Goal: Answer question/provide support

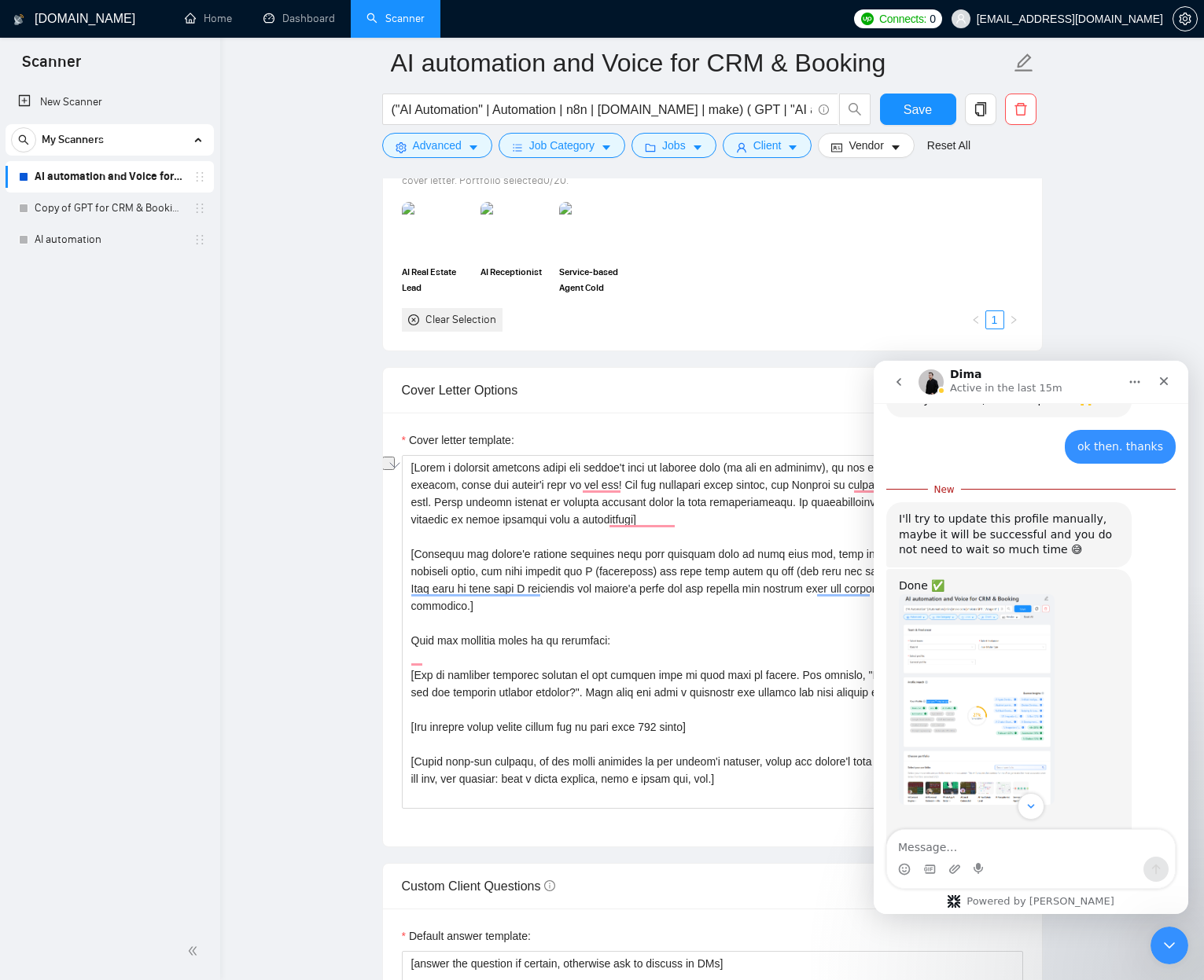
scroll to position [1050, 0]
click at [927, 117] on span "Save" at bounding box center [917, 110] width 28 height 19
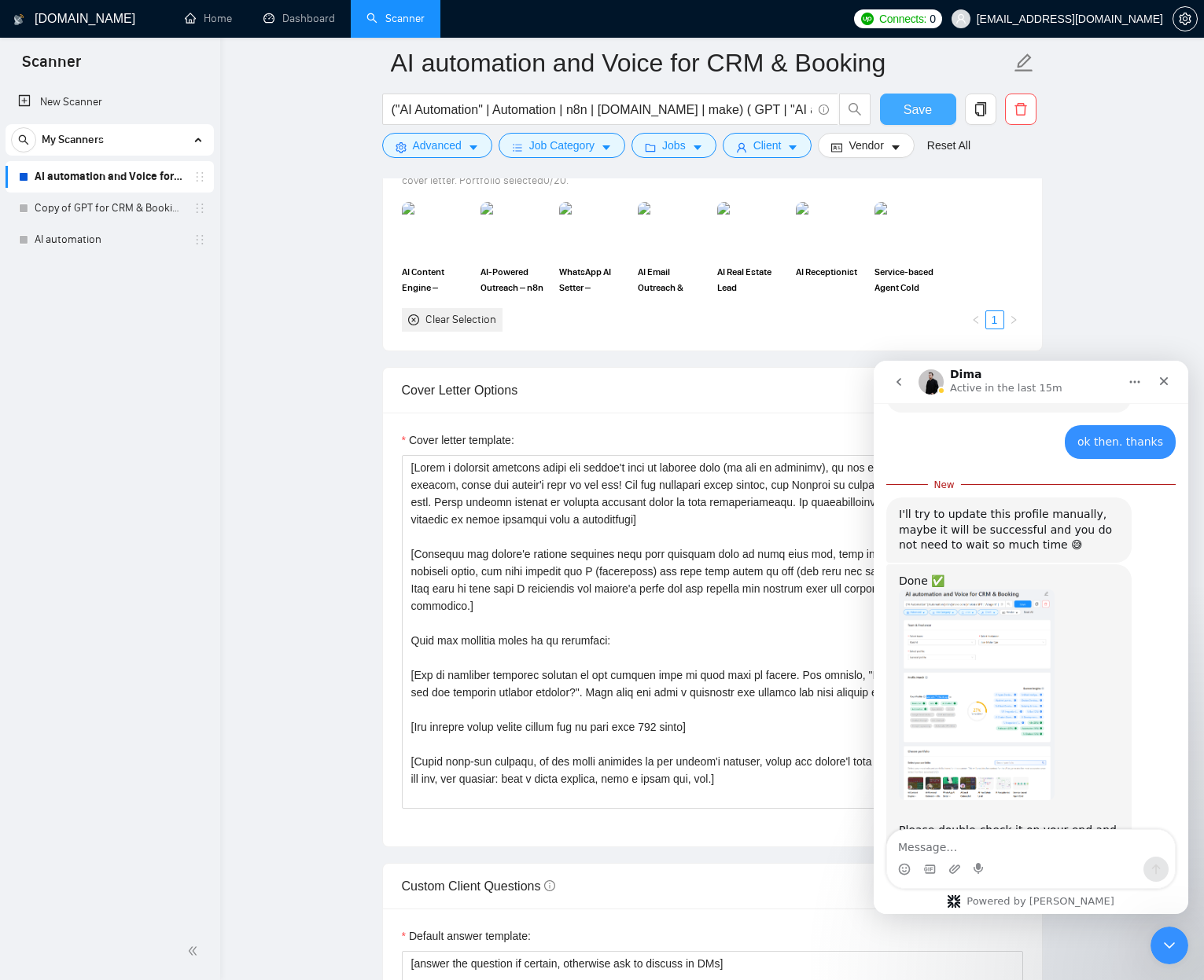
scroll to position [1059, 0]
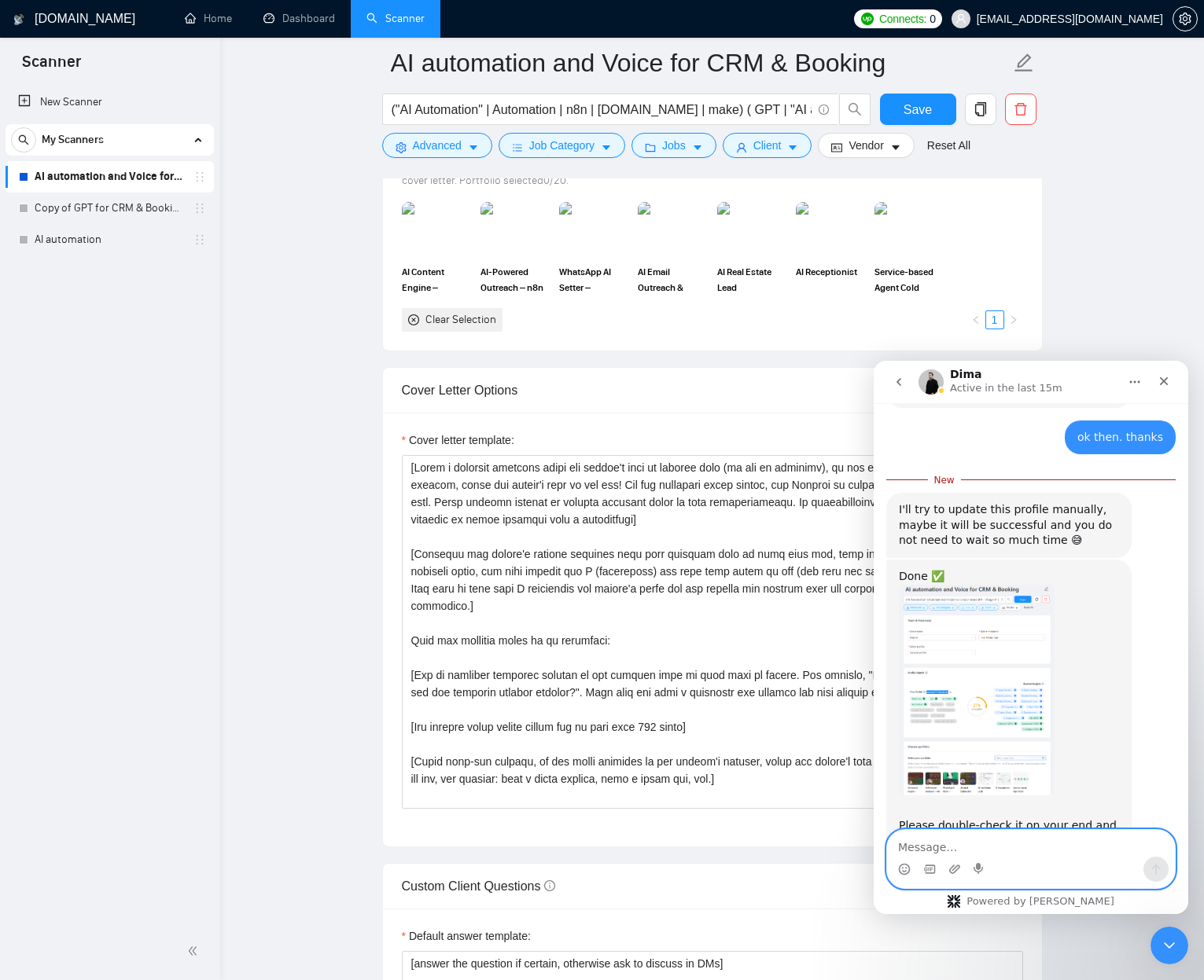
click at [929, 846] on textarea "Message…" at bounding box center [1030, 843] width 288 height 27
click at [930, 847] on textarea "Message…" at bounding box center [1030, 843] width 288 height 27
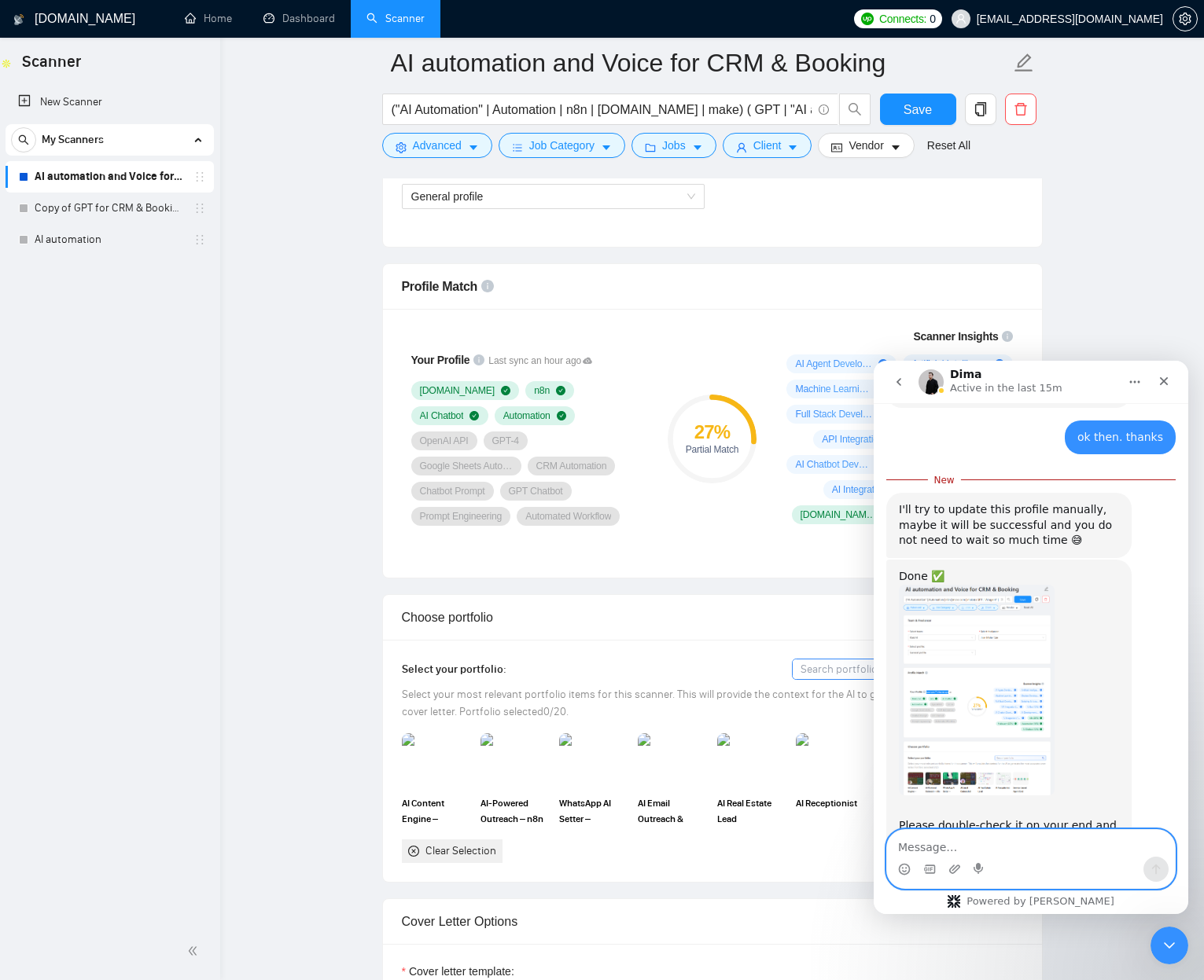
scroll to position [718, 0]
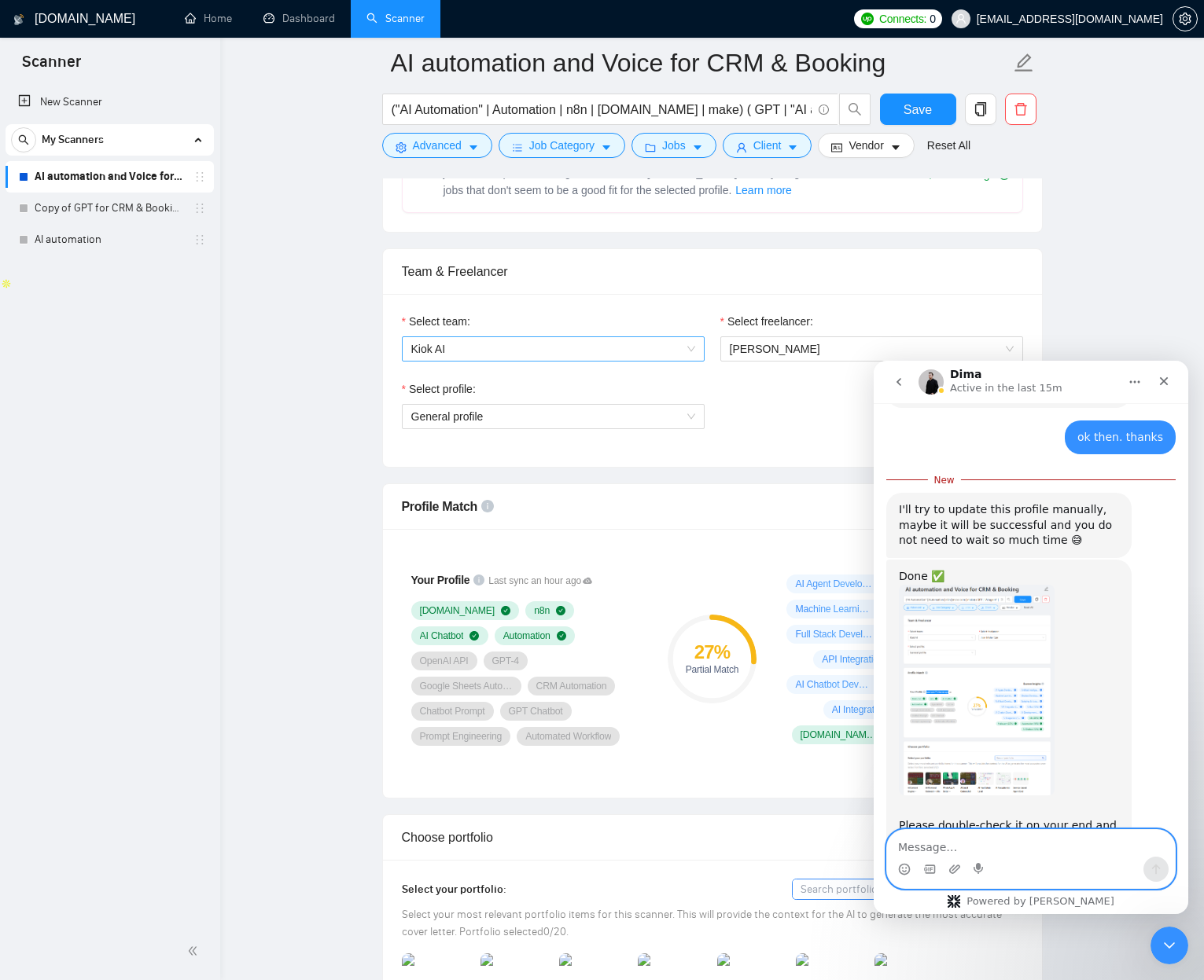
click at [575, 349] on span "Kiok AI" at bounding box center [553, 348] width 284 height 24
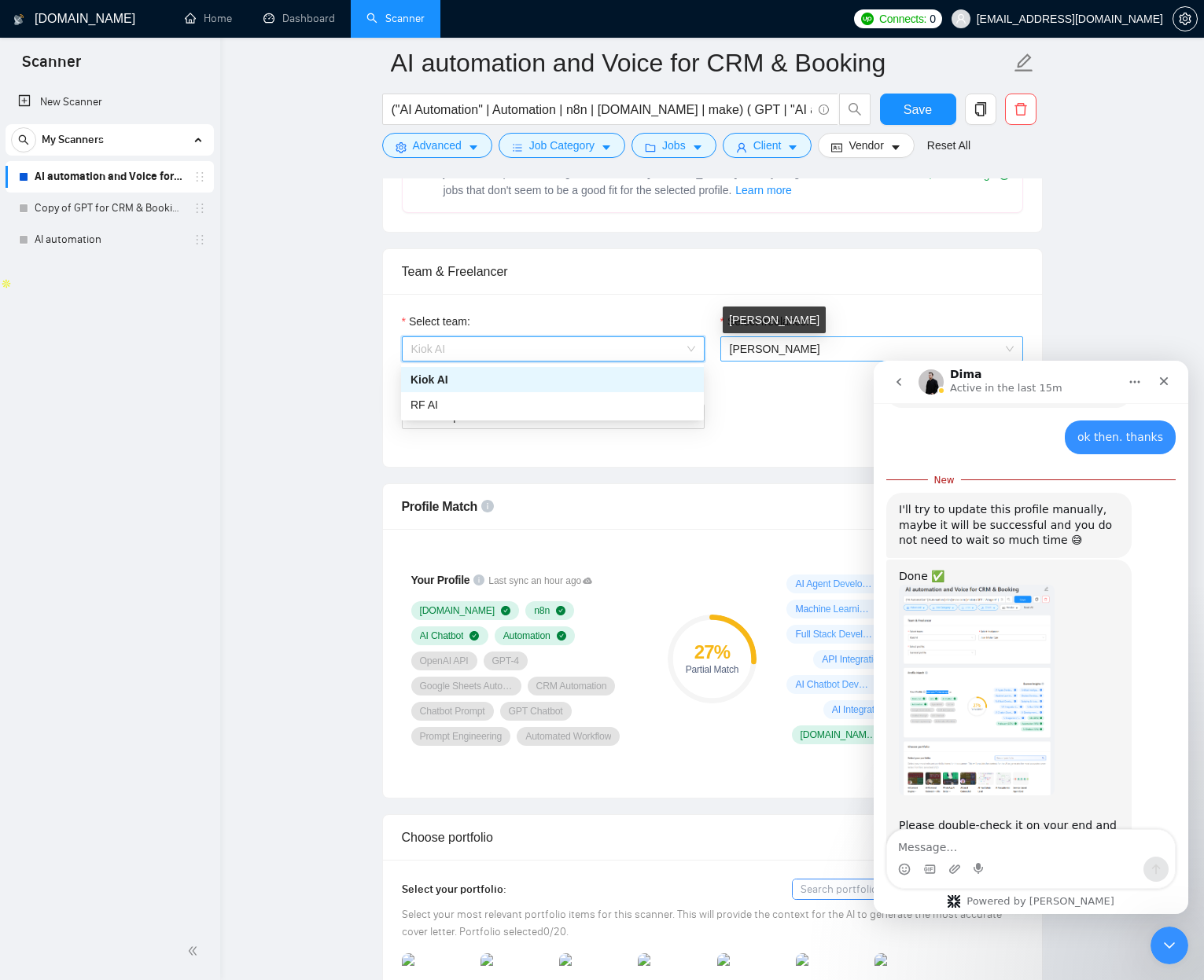
click at [786, 350] on span "[PERSON_NAME]" at bounding box center [775, 348] width 90 height 12
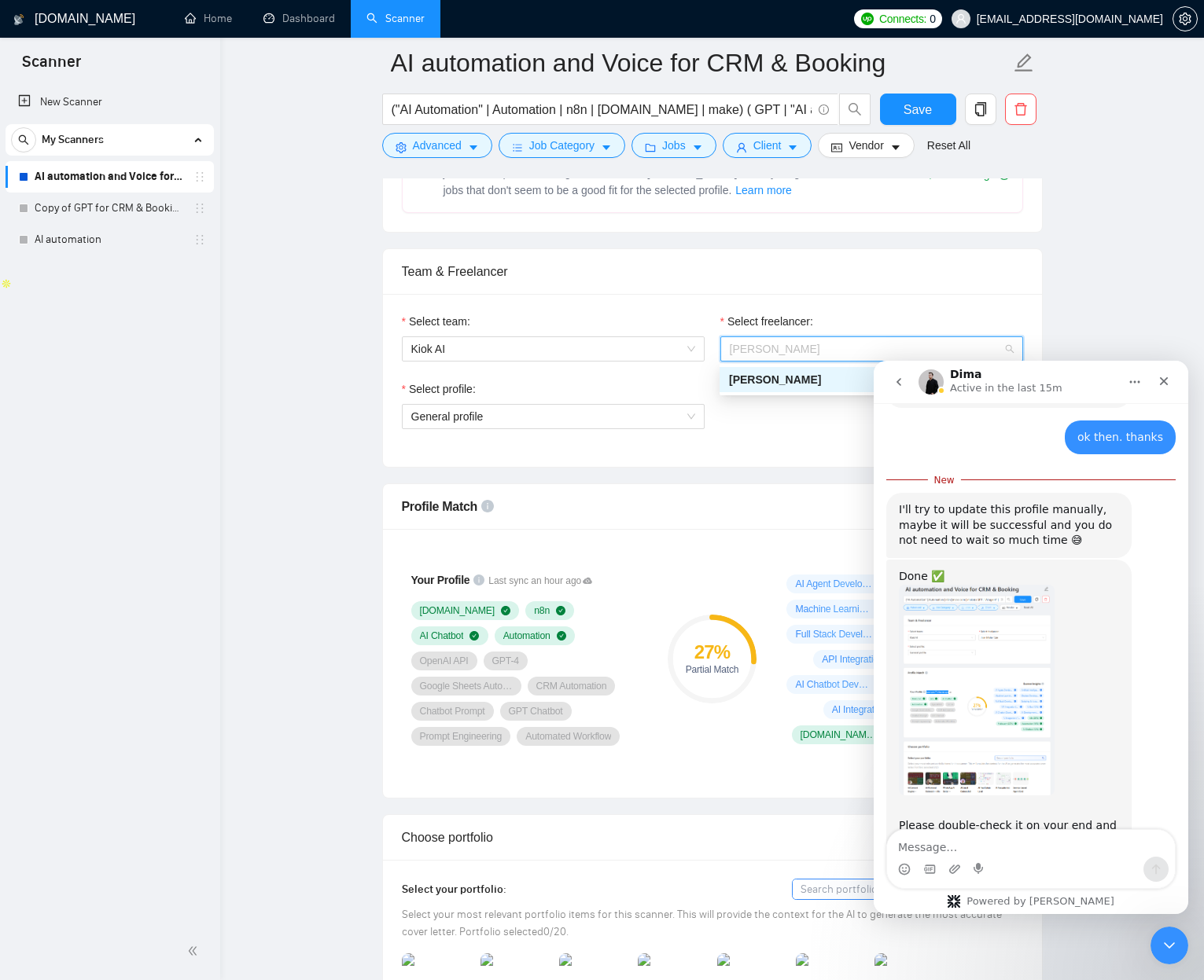
click at [782, 448] on div "Select team: Kiok AI Select freelancer: [PERSON_NAME] Select profile: General p…" at bounding box center [712, 380] width 659 height 173
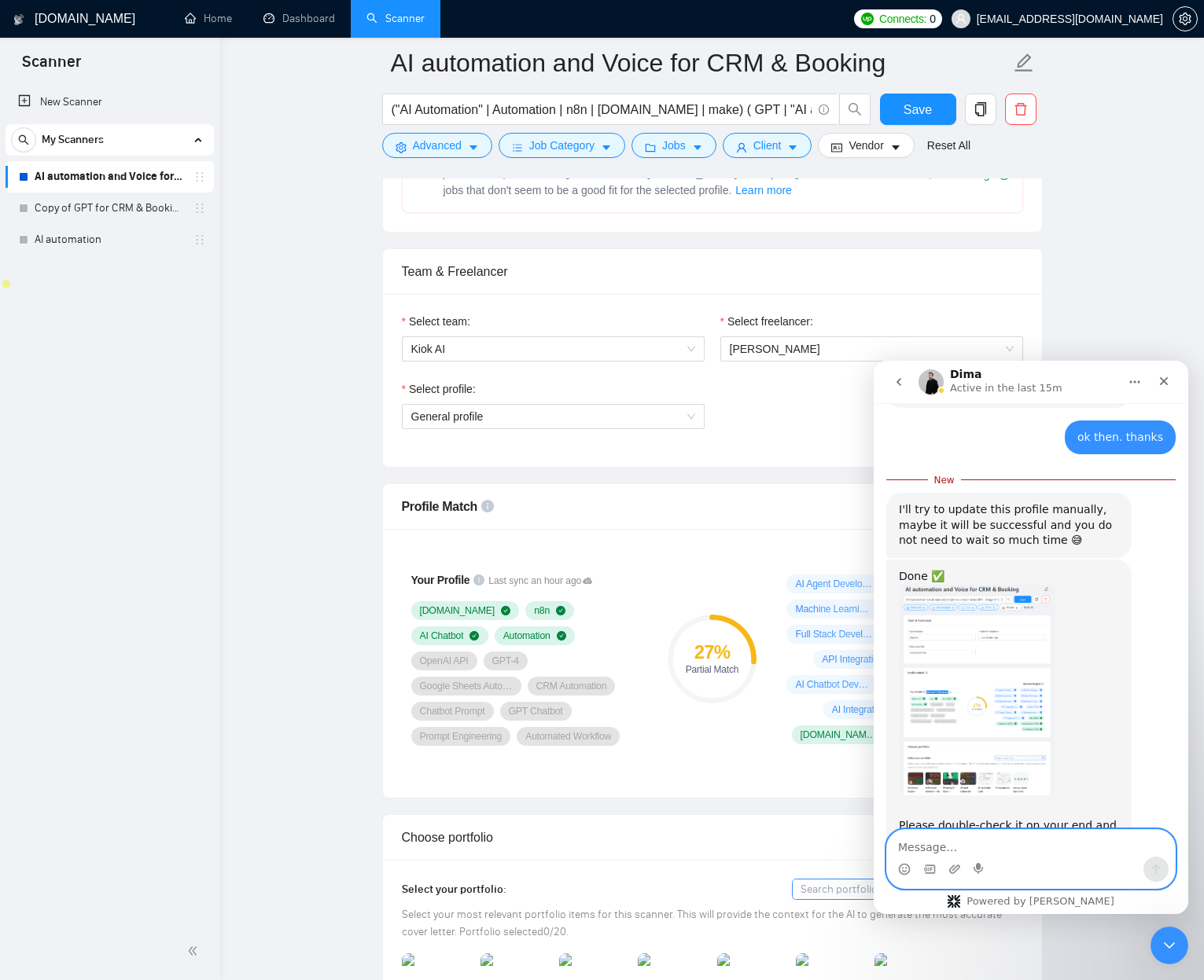
click at [947, 844] on textarea "Message…" at bounding box center [1030, 843] width 288 height 27
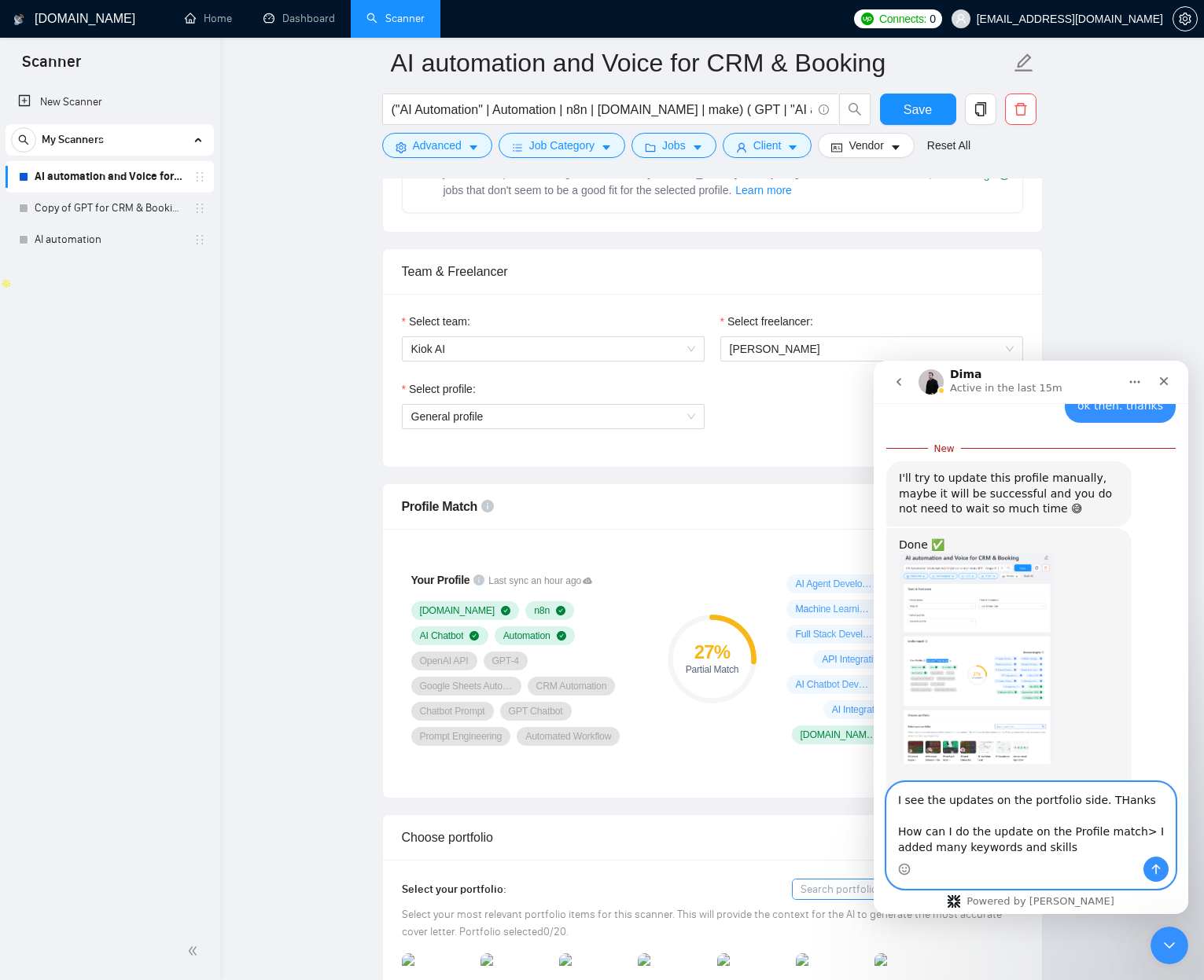
scroll to position [1106, 0]
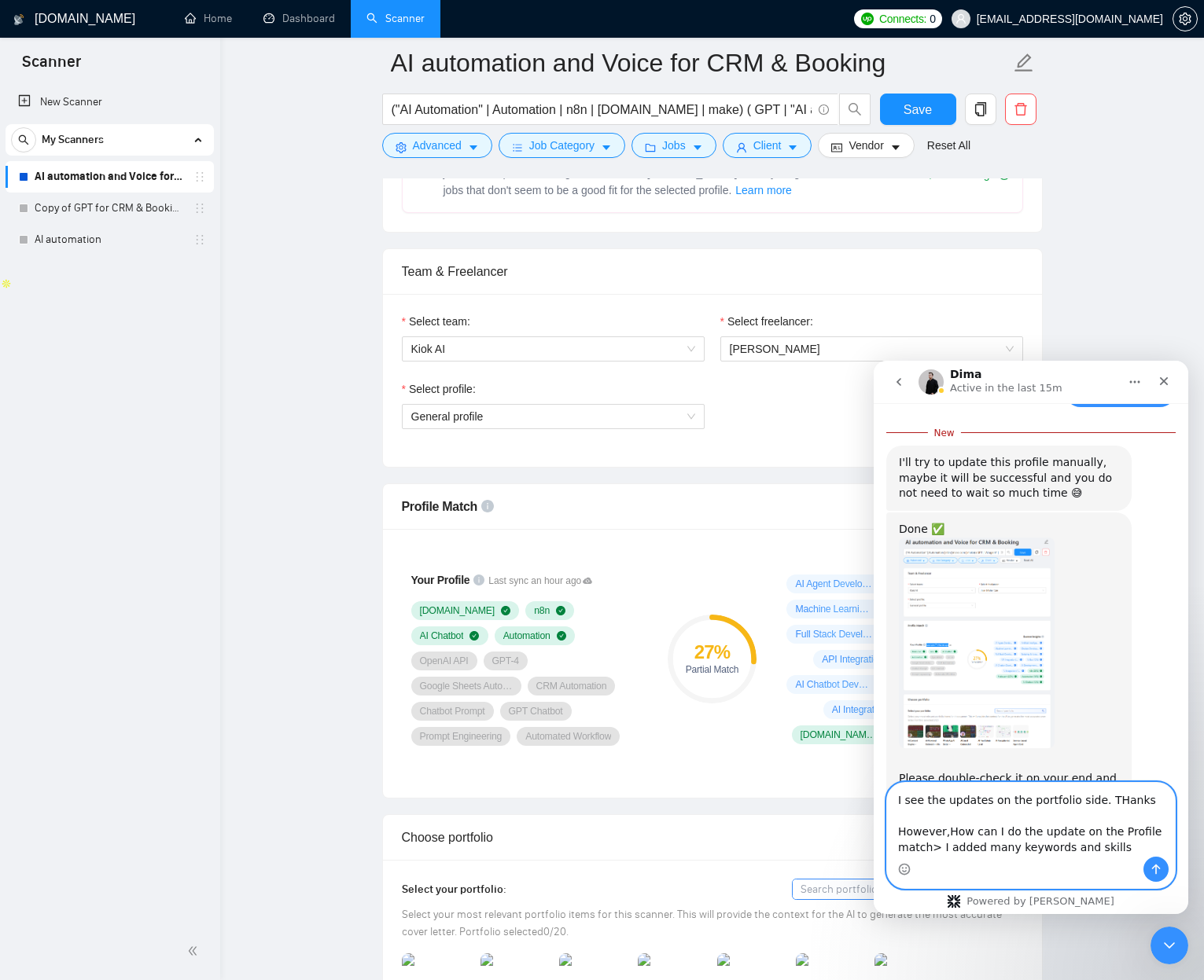
type textarea "I see the updates on the portfolio side. THanks However, How can I do the updat…"
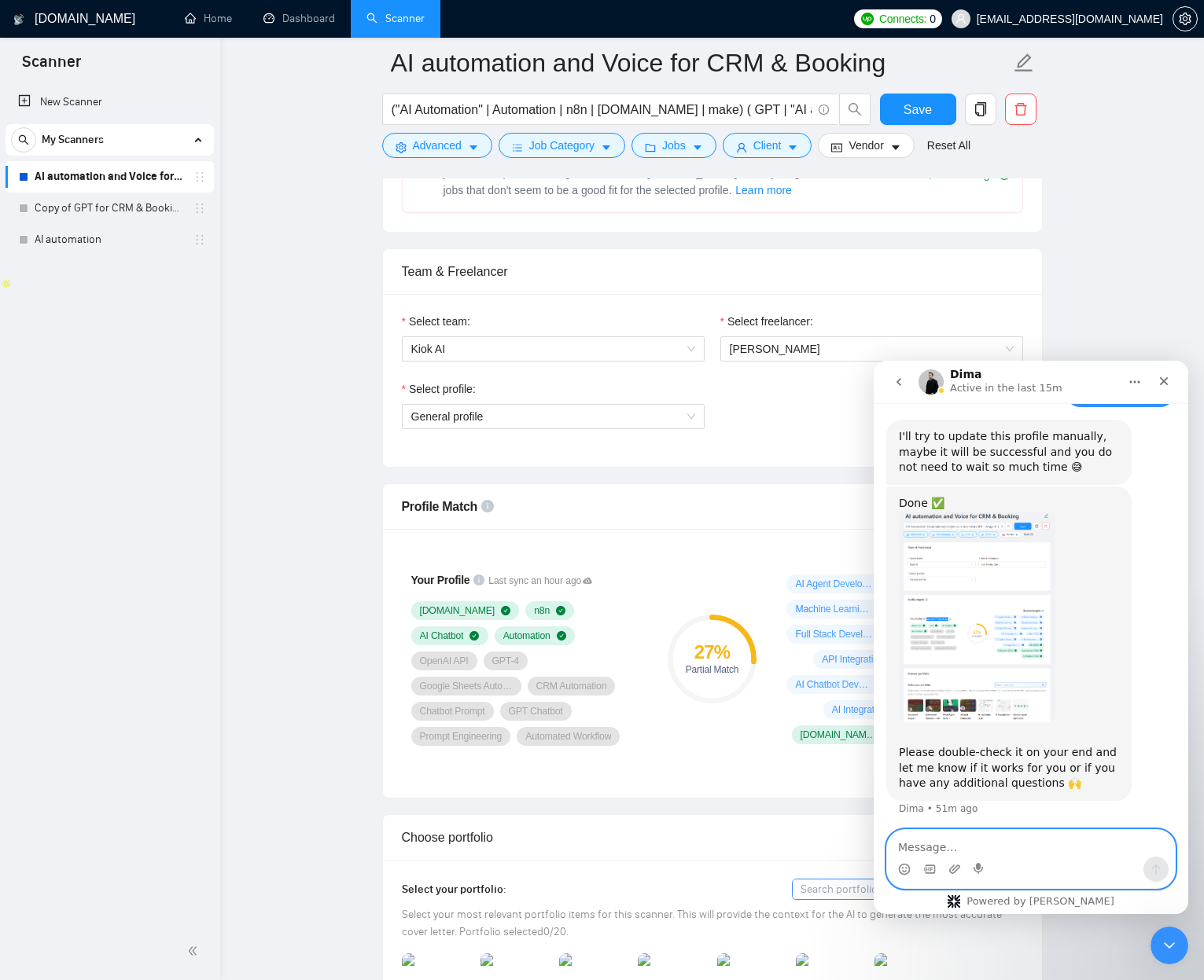
scroll to position [1149, 0]
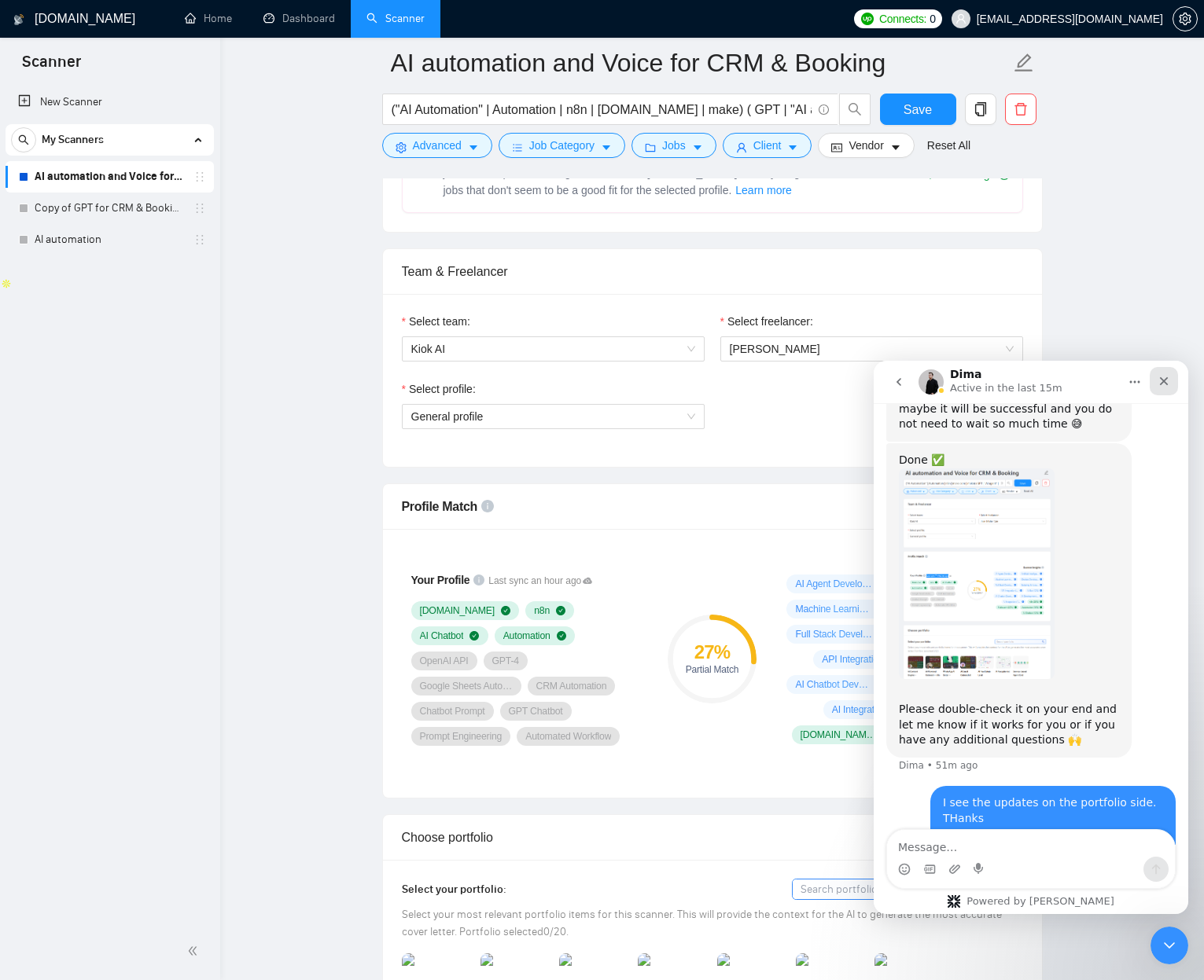
click at [1162, 371] on div "Close" at bounding box center [1163, 381] width 28 height 28
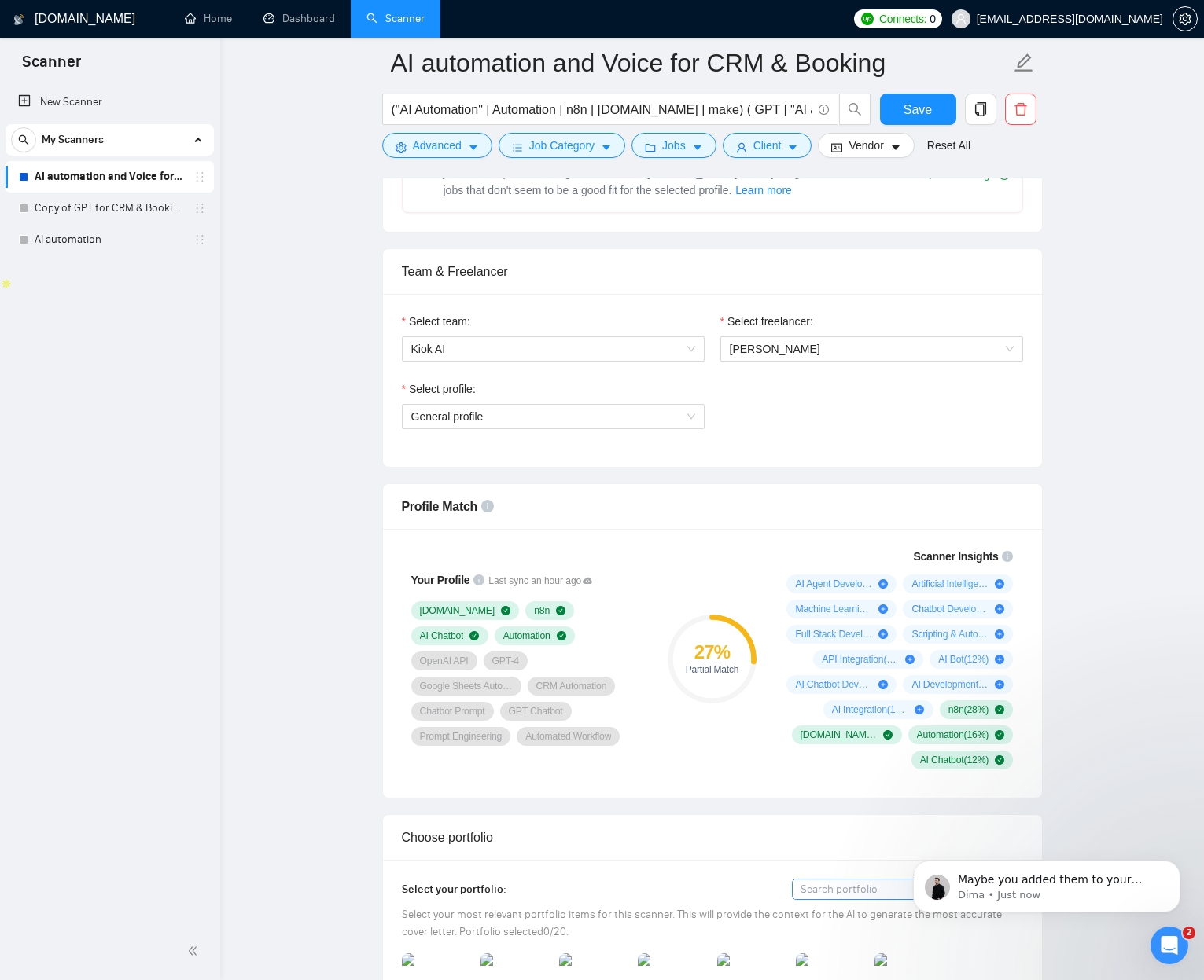
scroll to position [0, 0]
click at [1047, 888] on p "Dima • Just now" at bounding box center [1058, 895] width 203 height 14
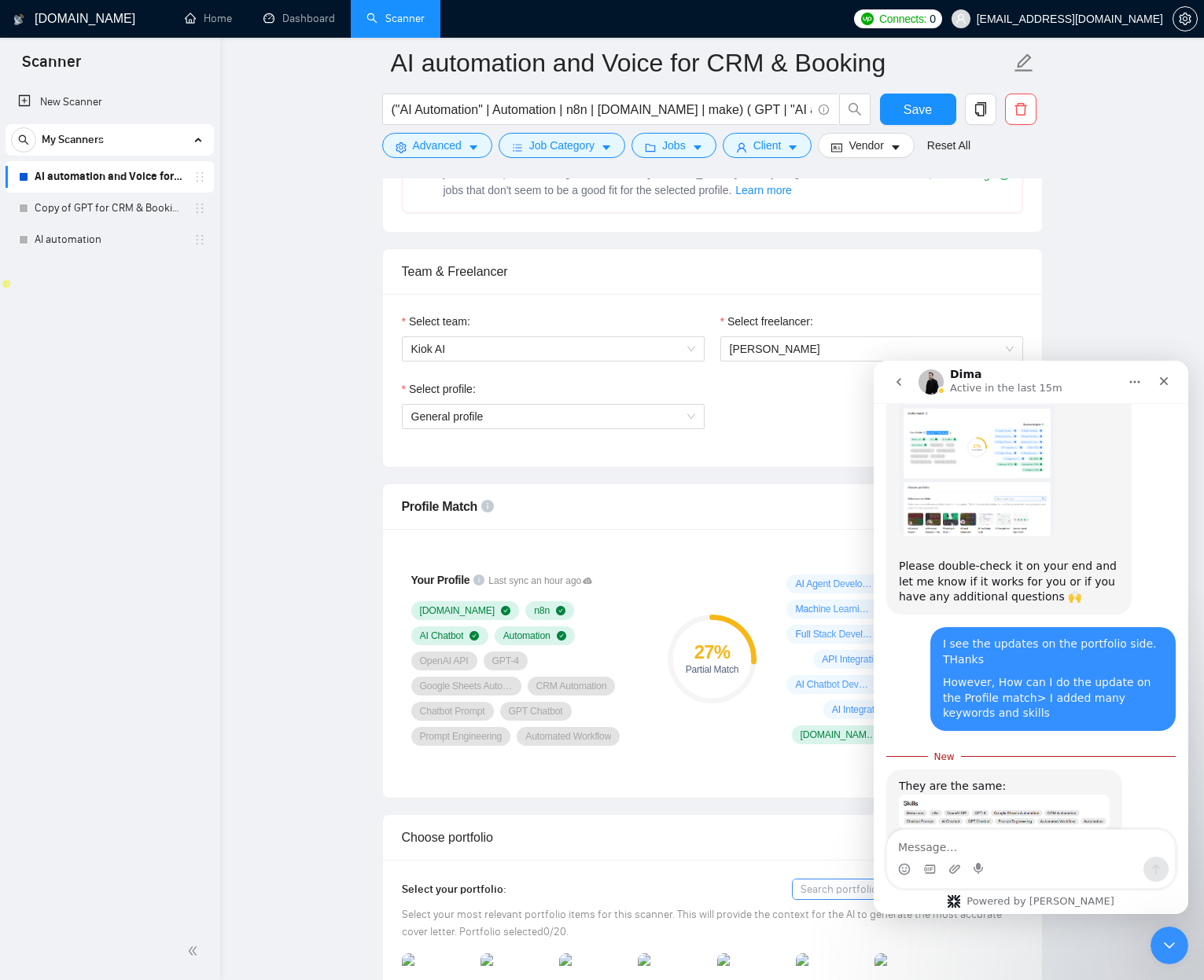
scroll to position [1308, 0]
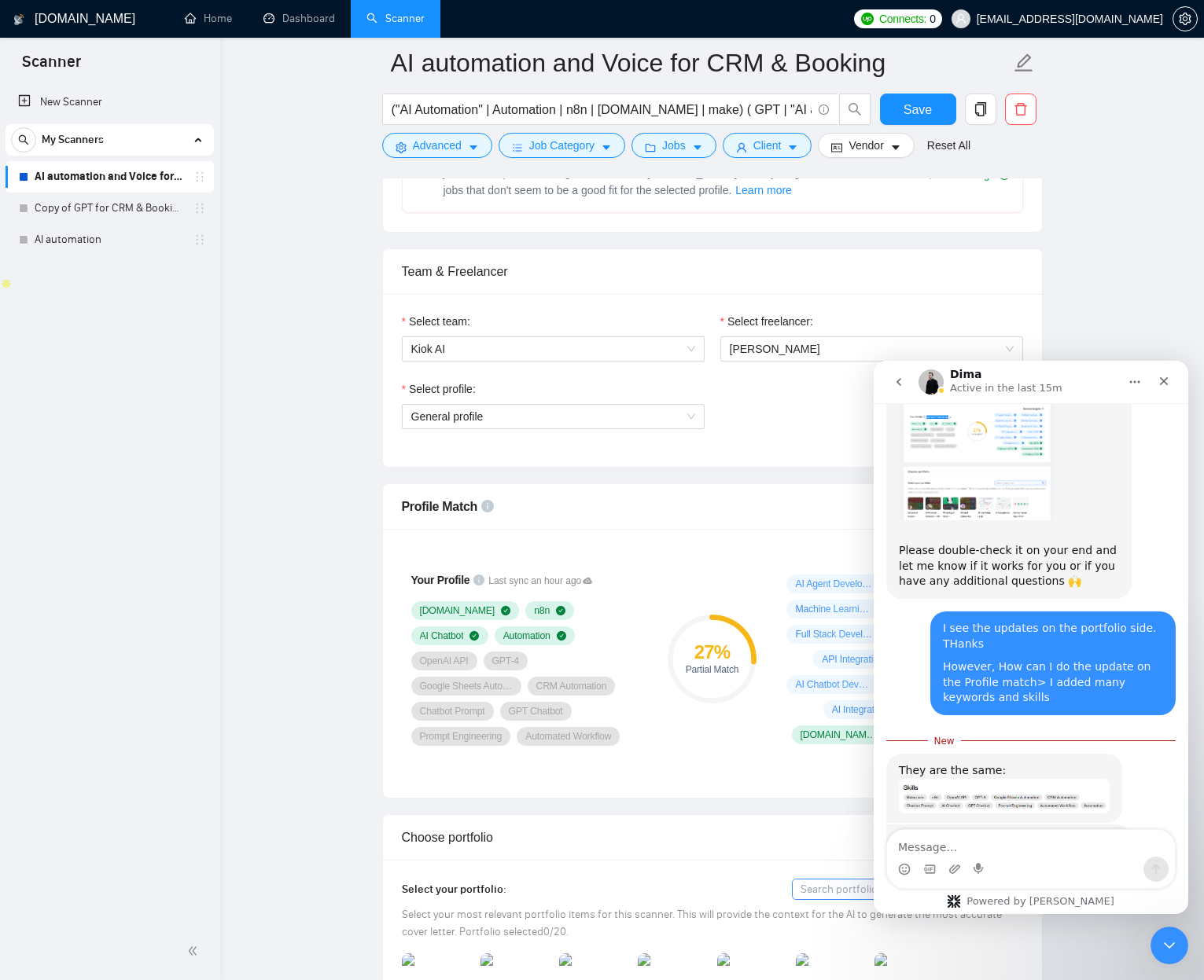
click at [990, 779] on img "Dima says…" at bounding box center [1004, 796] width 211 height 34
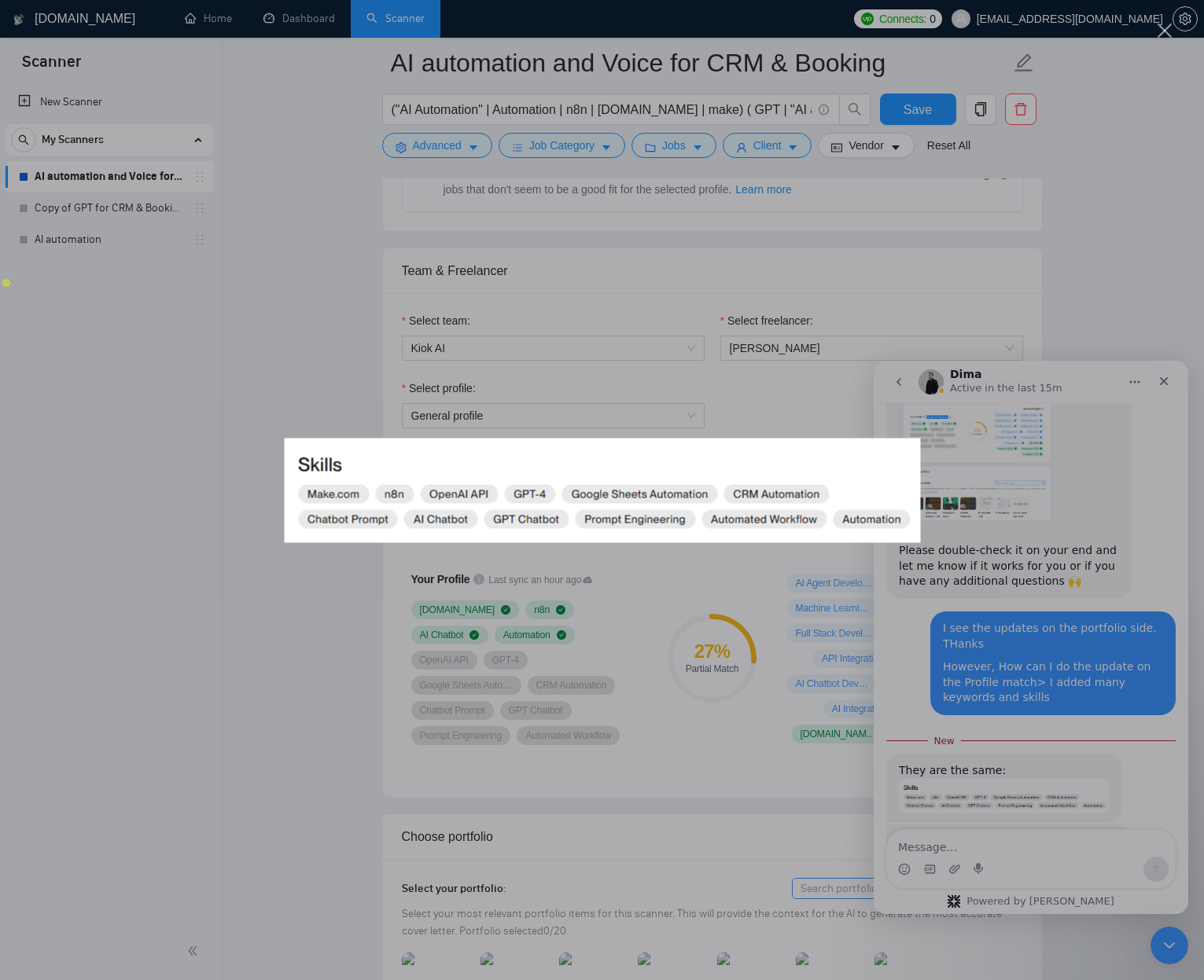
click at [757, 578] on div "Intercom messenger" at bounding box center [602, 490] width 1204 height 980
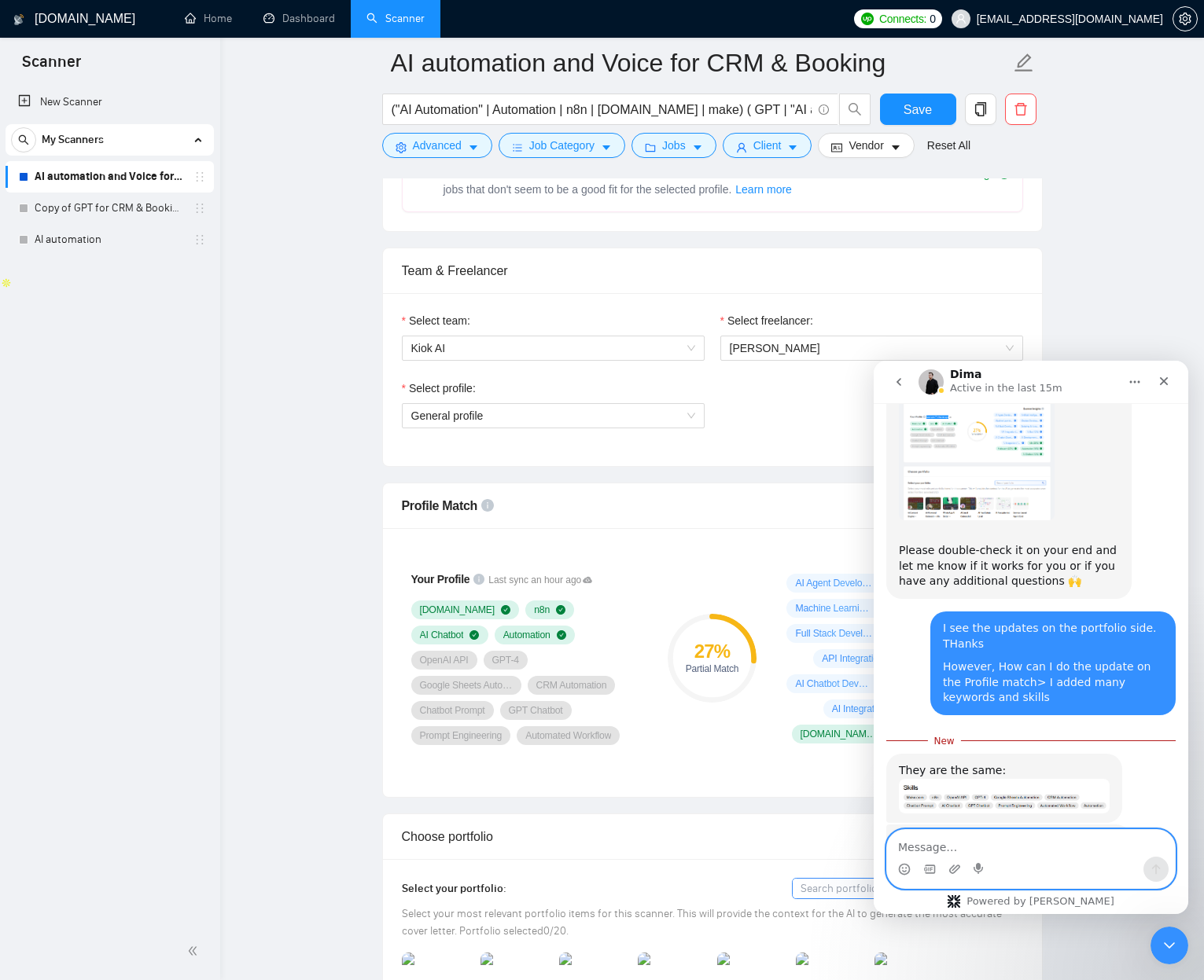
click at [950, 850] on textarea "Message…" at bounding box center [1030, 843] width 288 height 27
click at [1001, 840] on textarea "I added them on" at bounding box center [1030, 843] width 288 height 27
click at [1000, 839] on textarea "I added them on" at bounding box center [1030, 843] width 288 height 27
type textarea "Yes I should not???"
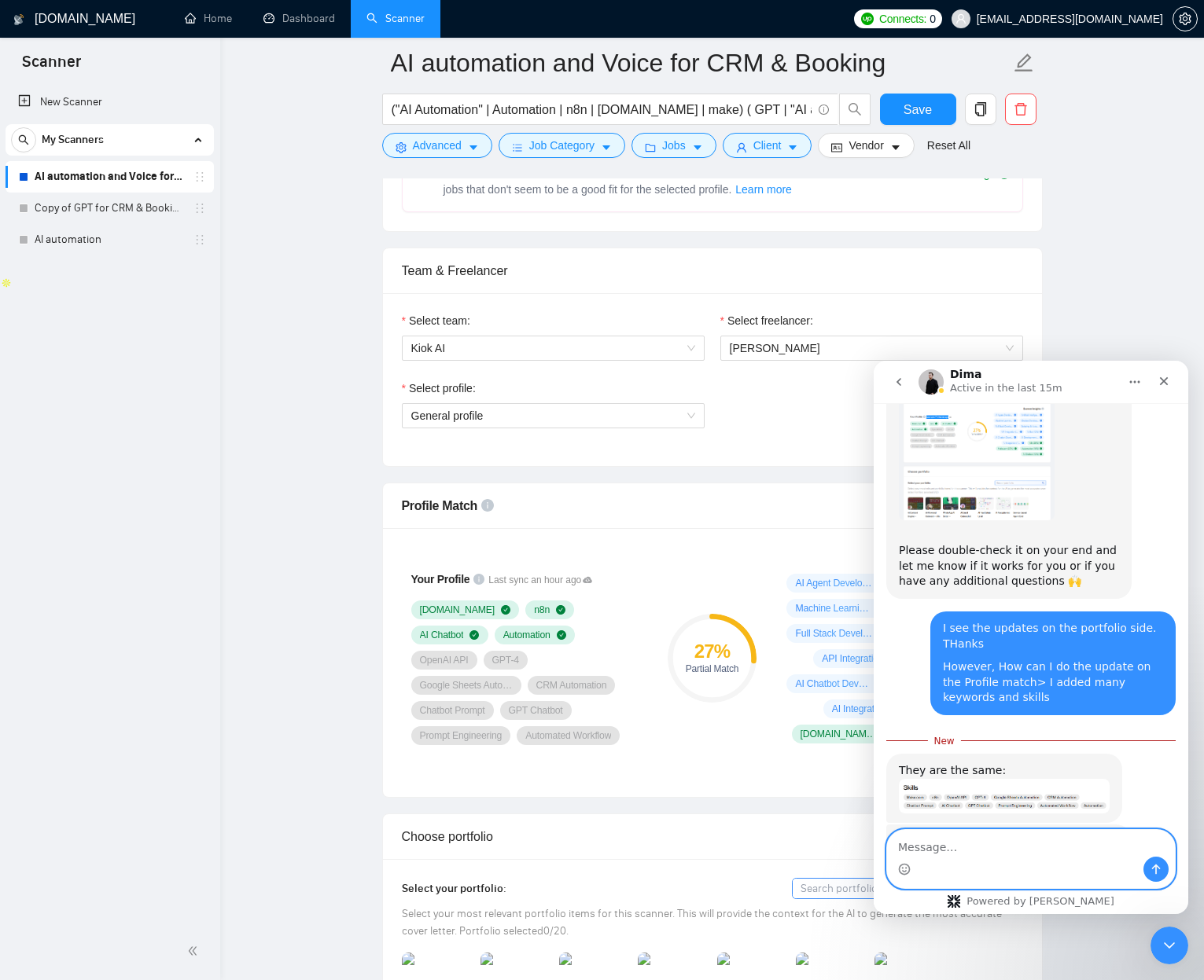
scroll to position [1329, 0]
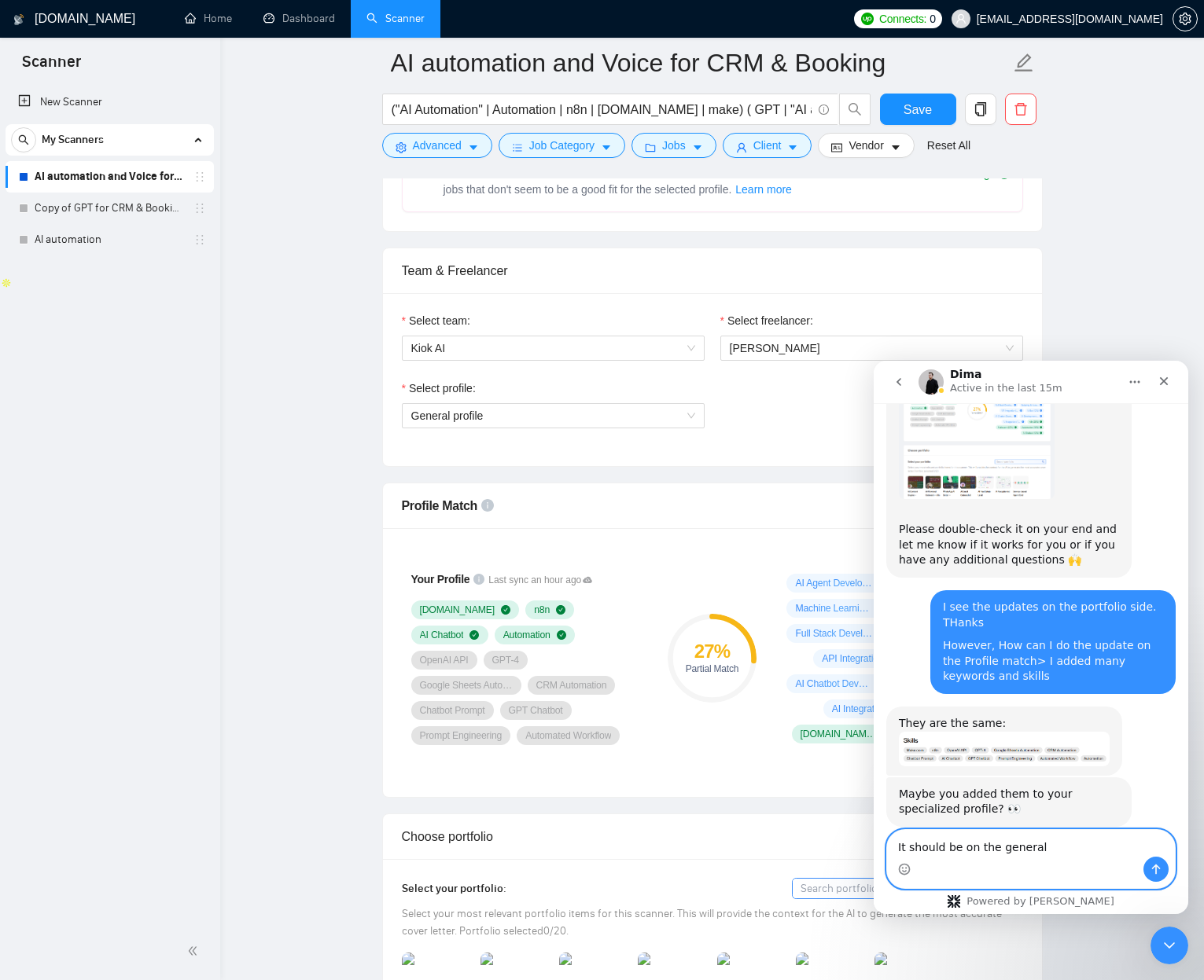
type textarea "It should be on the general?"
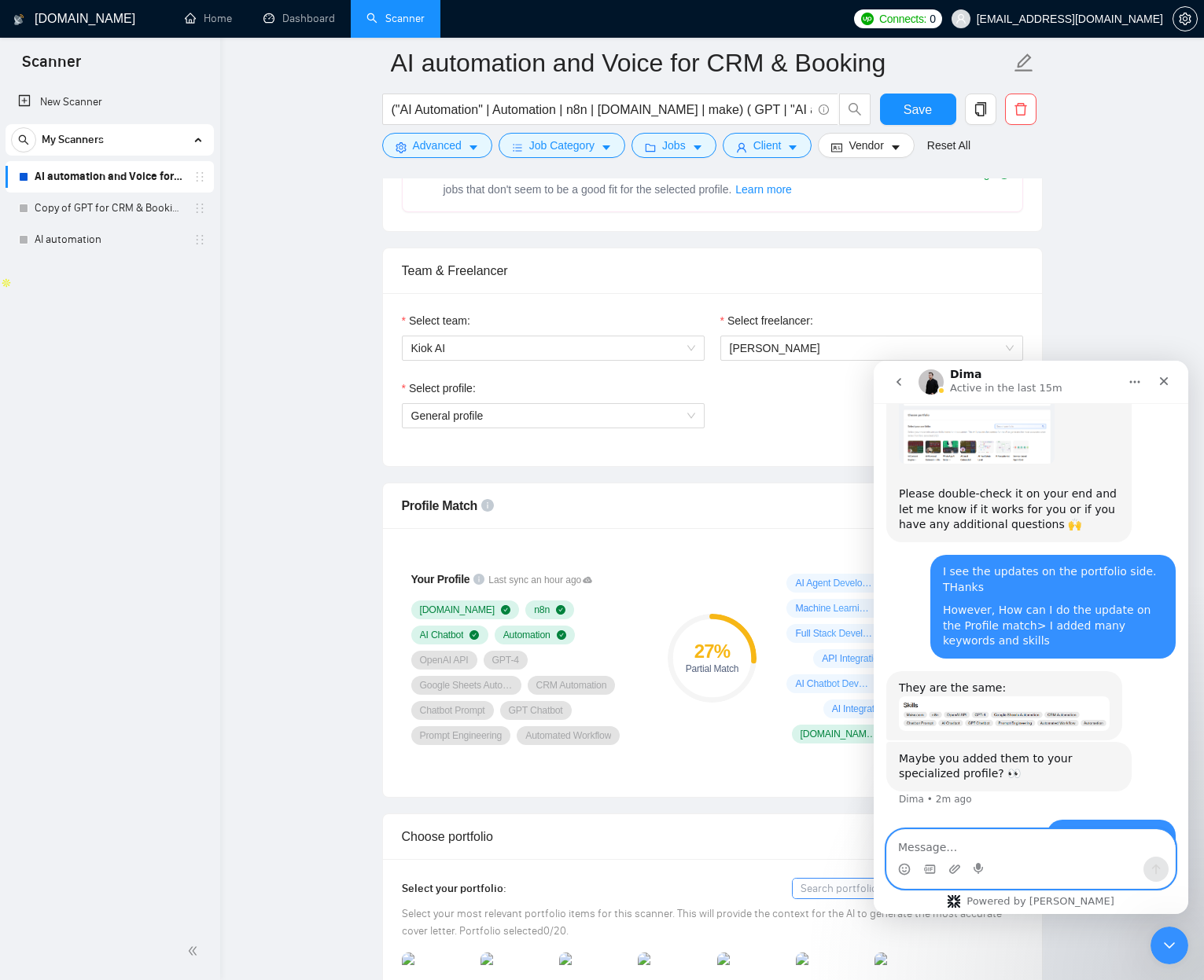
scroll to position [0, 0]
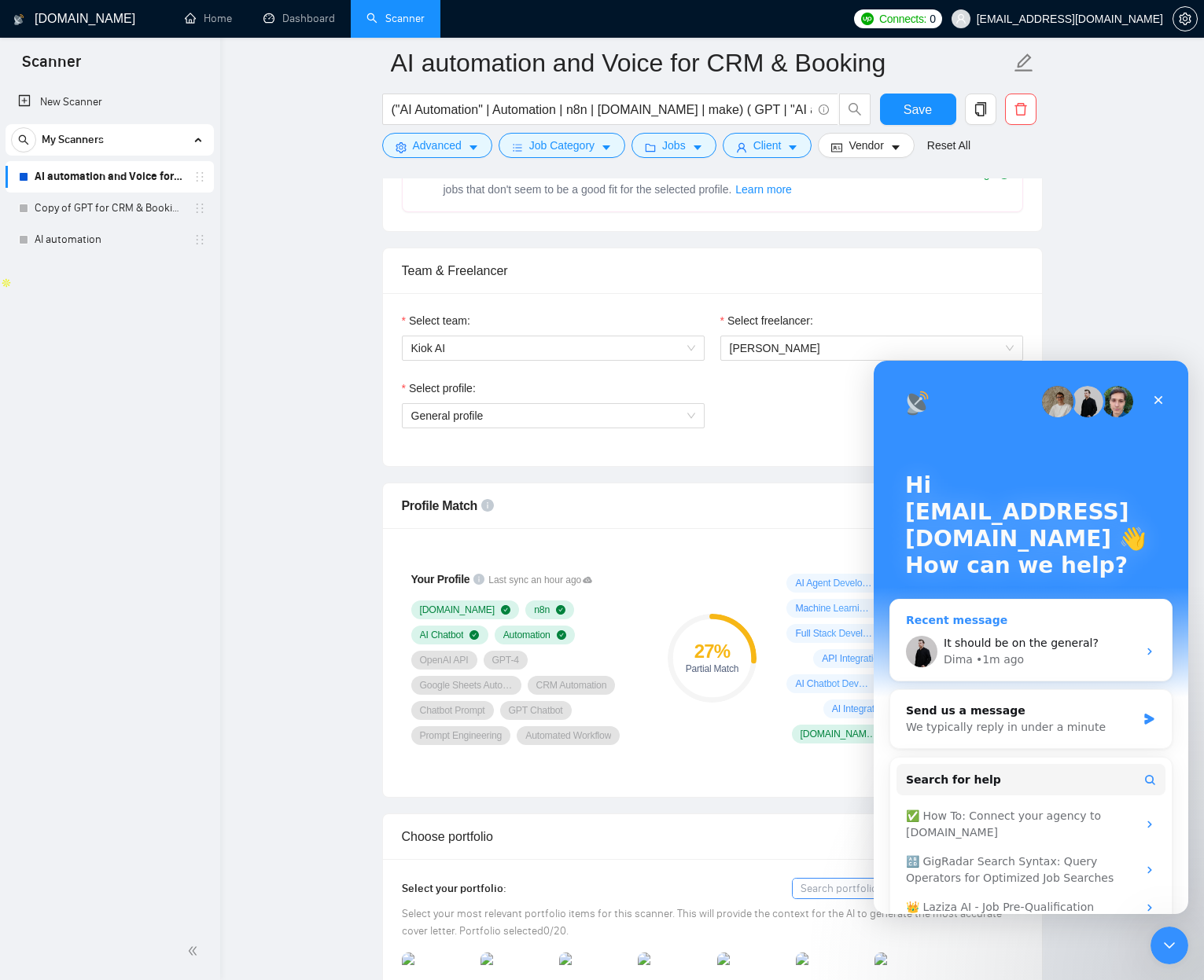
click at [965, 649] on span "It should be on the general?" at bounding box center [1020, 643] width 155 height 12
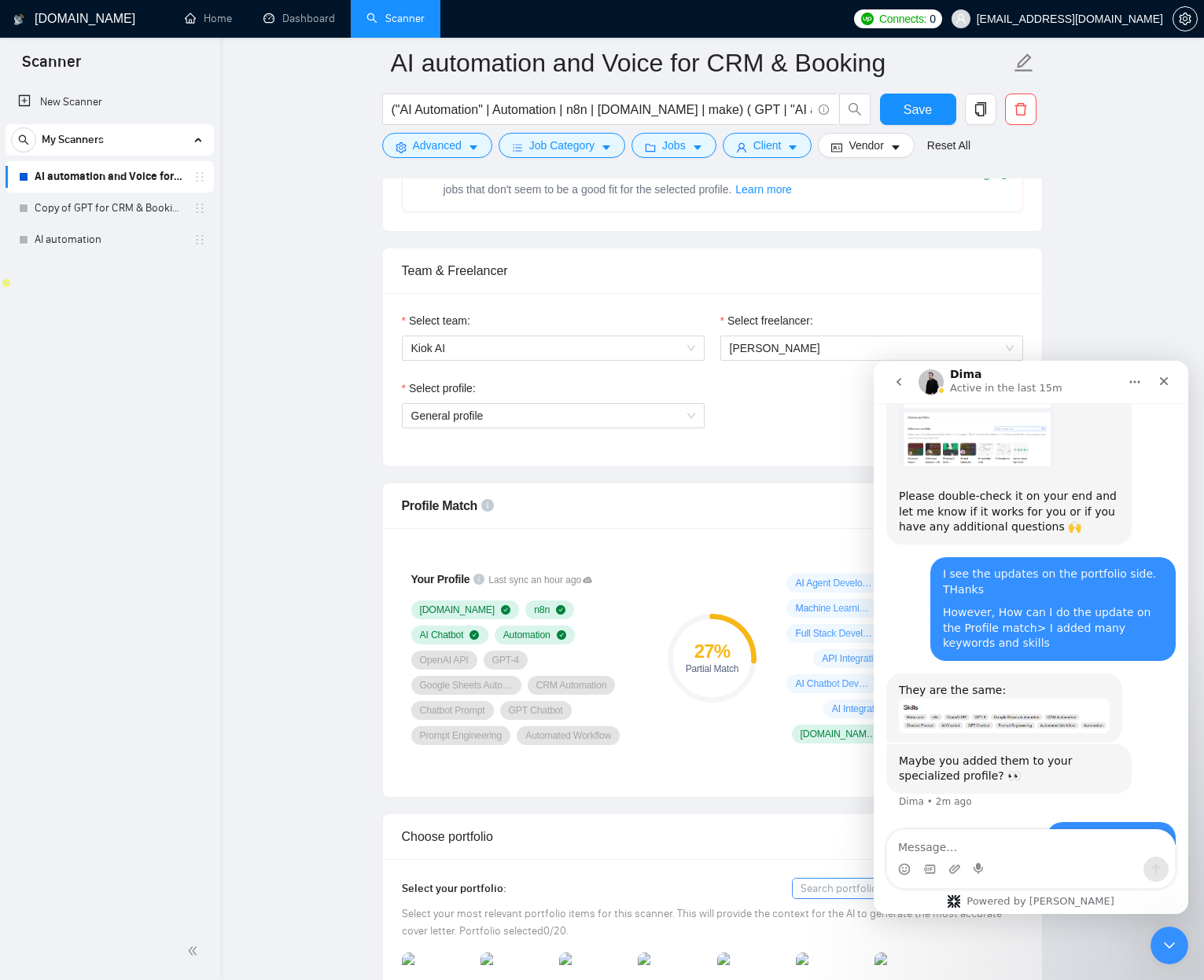
click at [935, 844] on textarea "Message…" at bounding box center [1030, 843] width 288 height 27
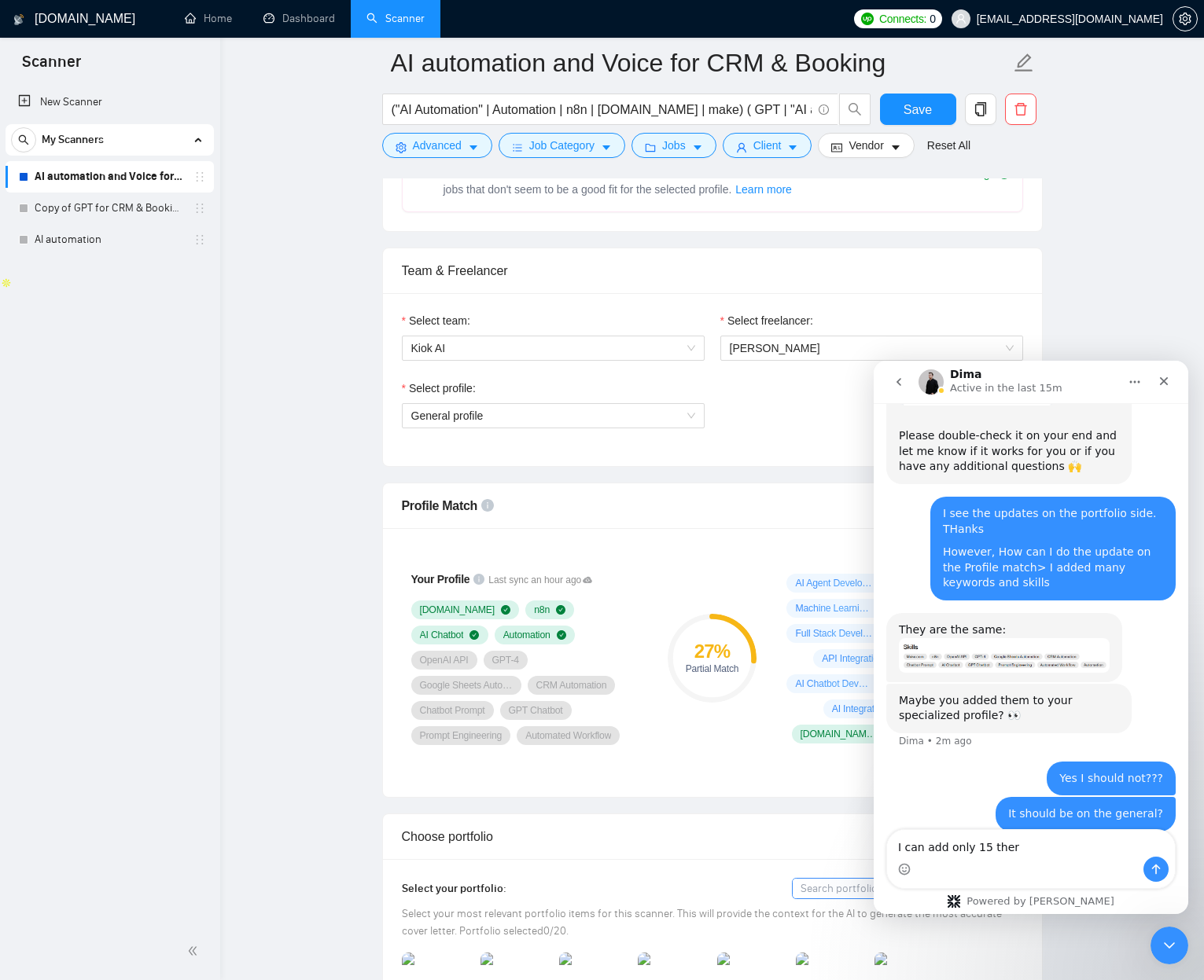
type textarea "I can add only 15 there"
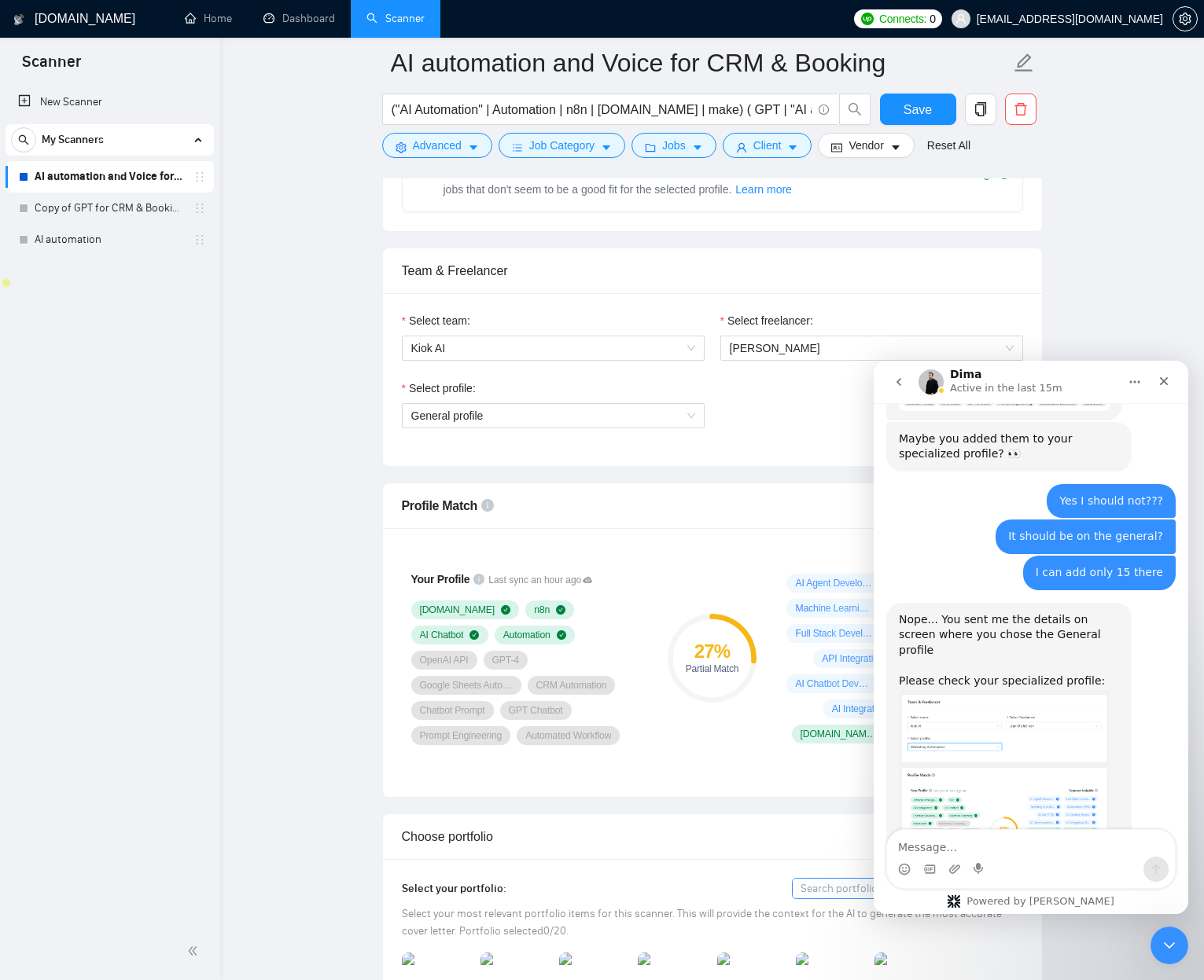
scroll to position [1690, 0]
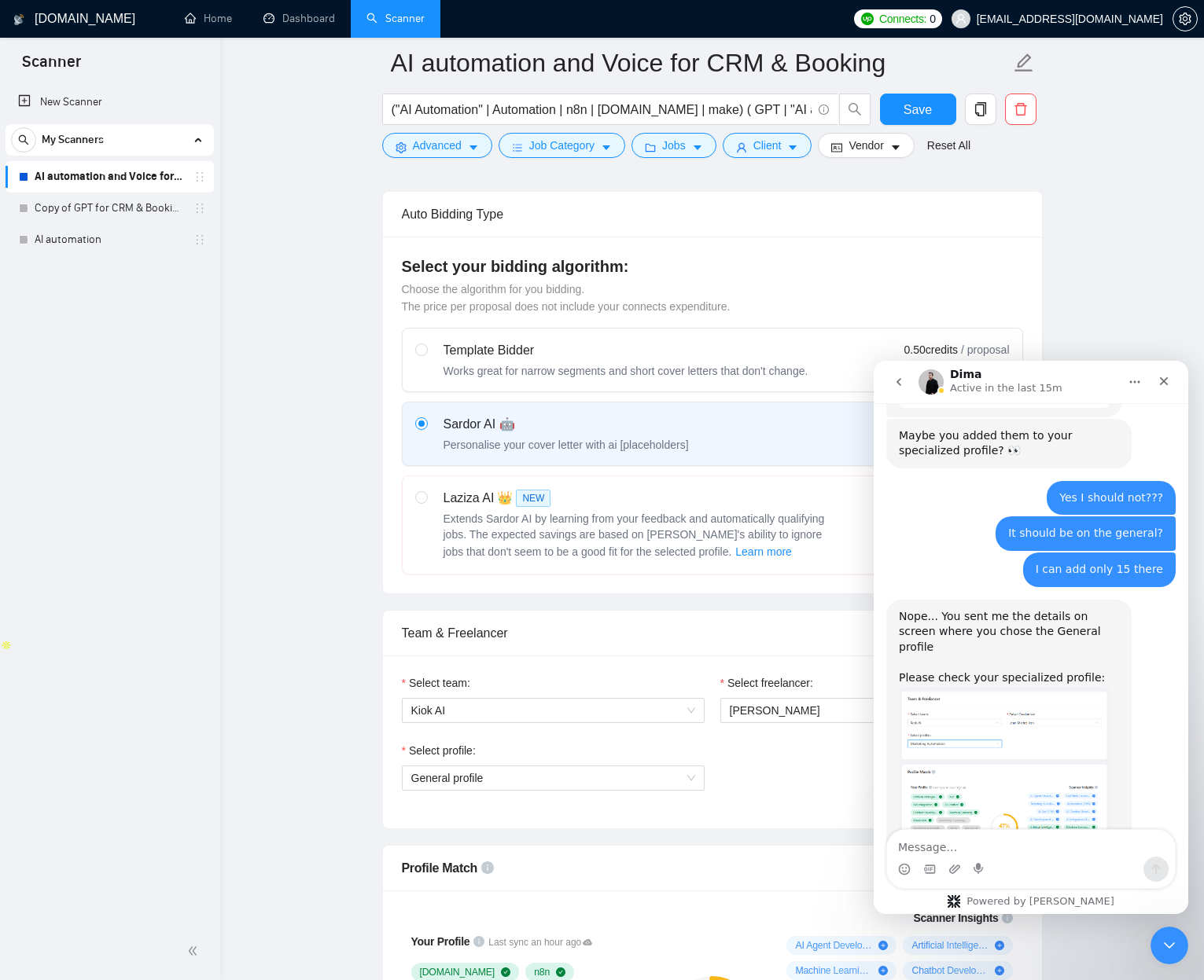
drag, startPoint x: 339, startPoint y: 571, endPoint x: 339, endPoint y: 554, distance: 17.0
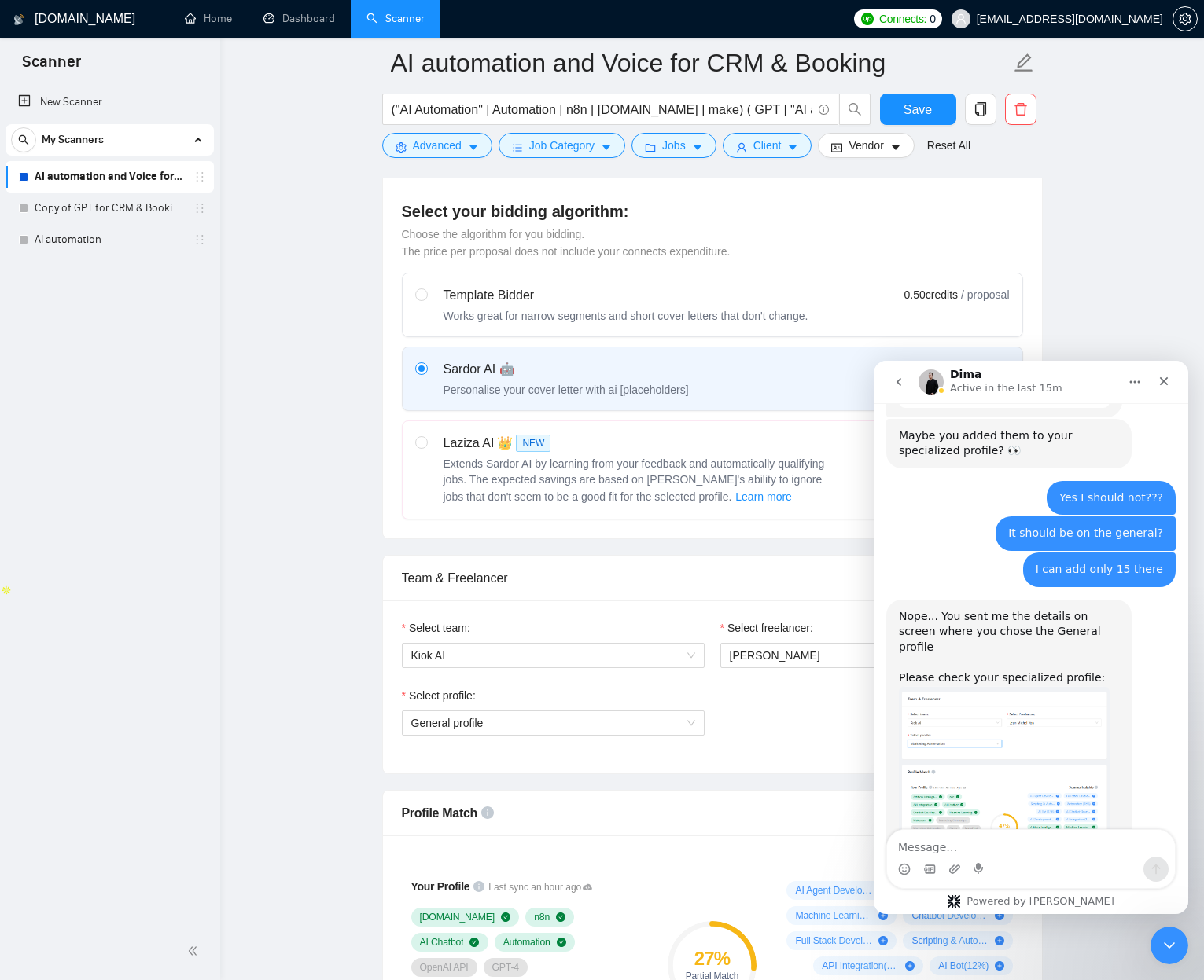
scroll to position [591, 0]
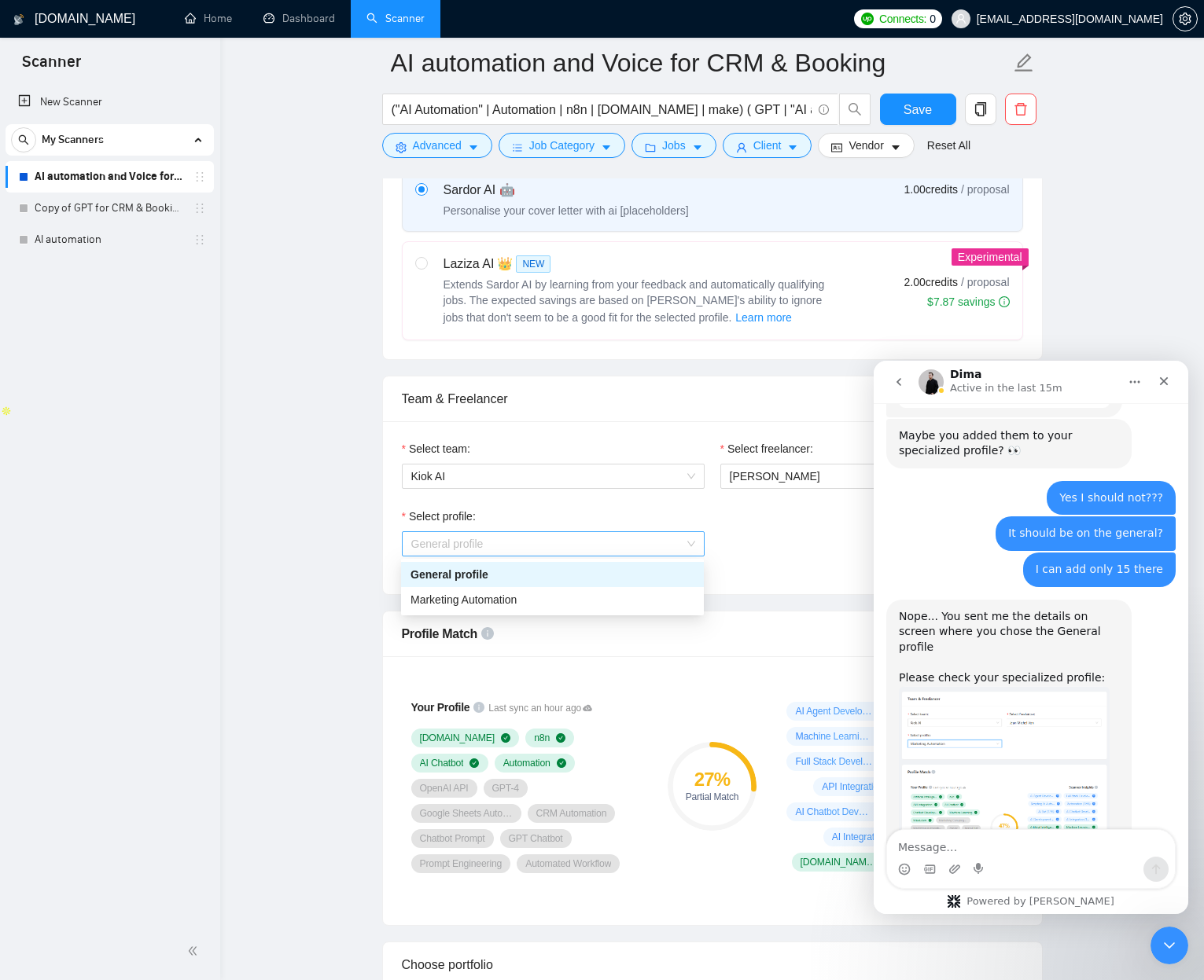
click at [498, 537] on span "General profile" at bounding box center [553, 544] width 284 height 24
click at [462, 600] on span "Marketing Automation" at bounding box center [464, 600] width 106 height 12
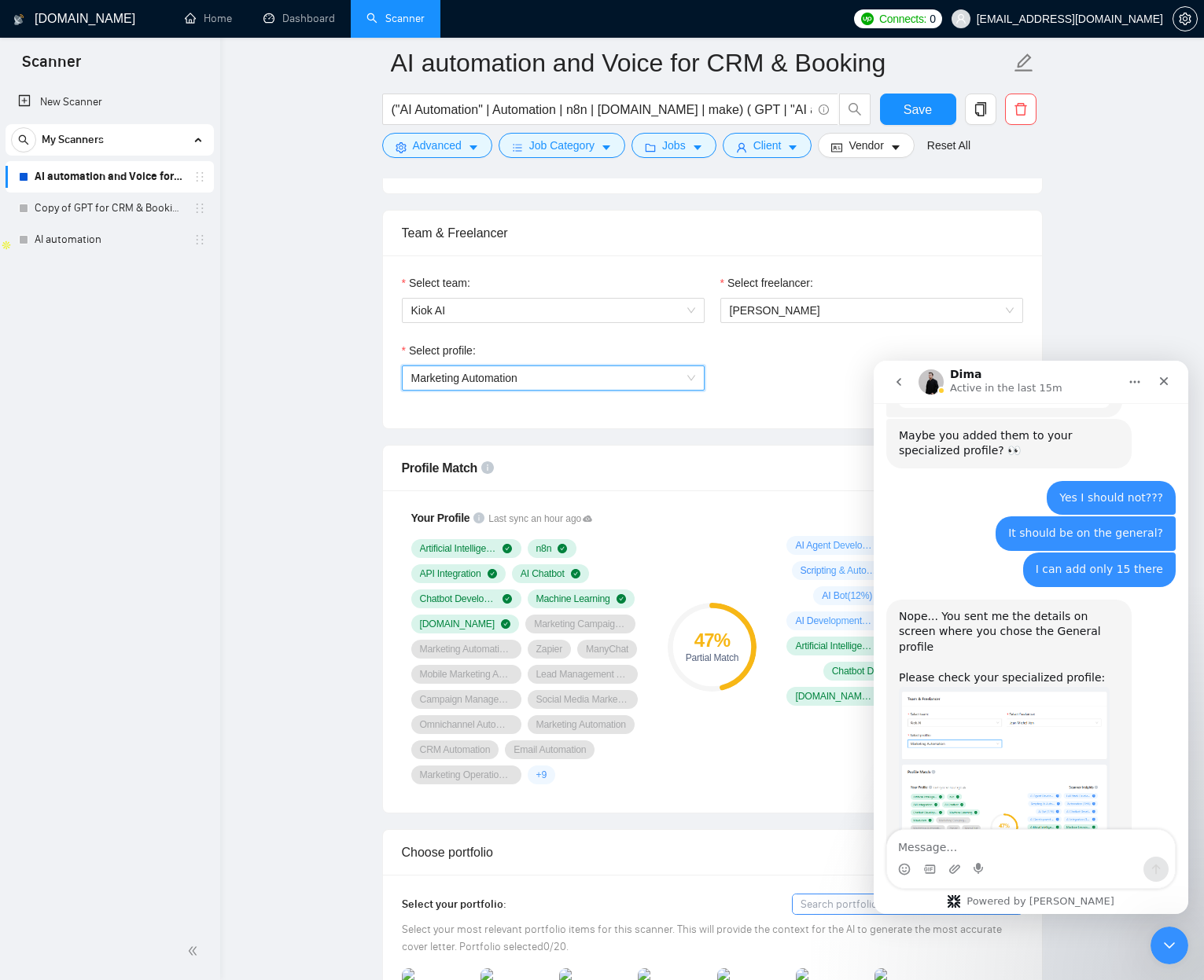
scroll to position [758, 0]
click at [928, 843] on textarea "Message…" at bounding box center [1030, 843] width 288 height 27
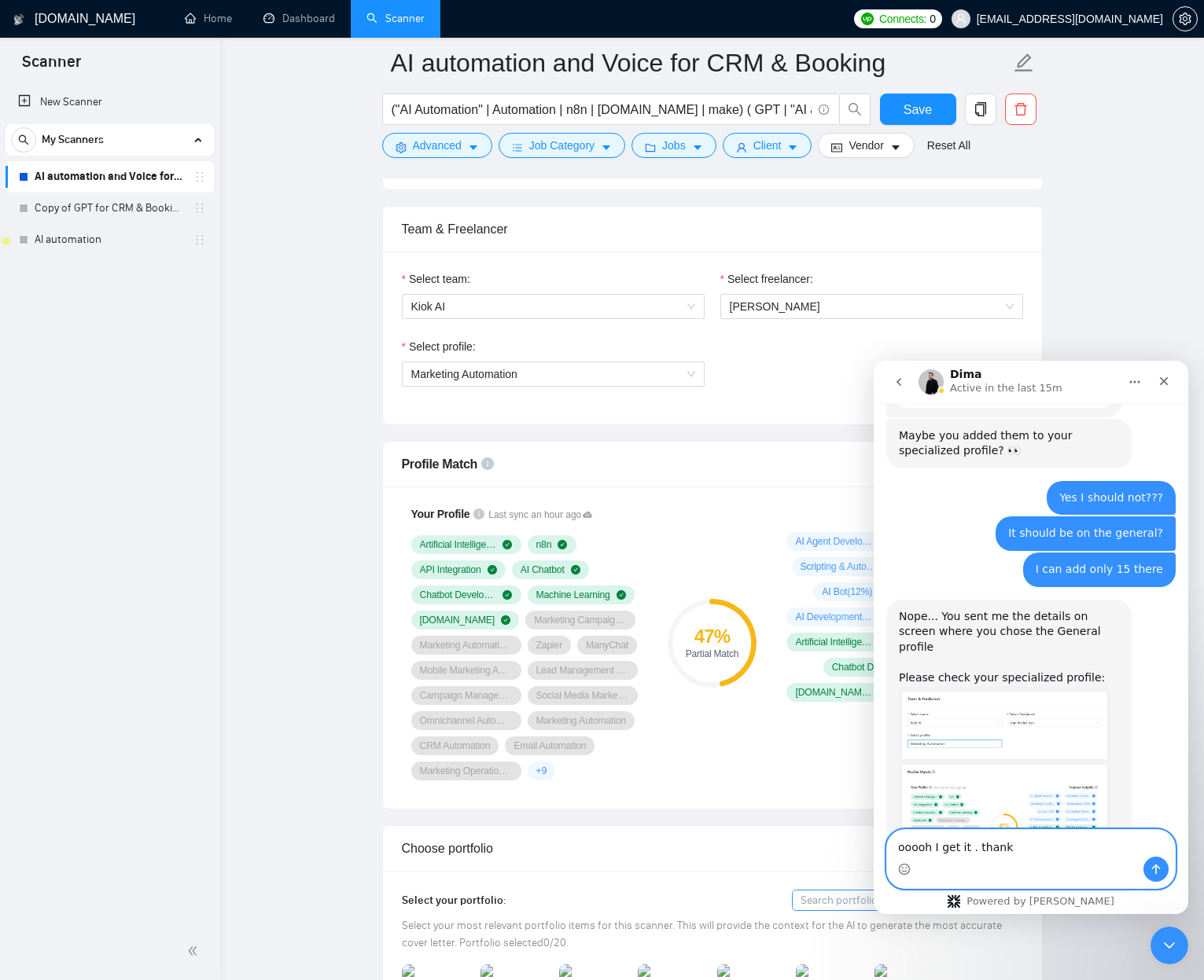
type textarea "ooooh I get it . thanks"
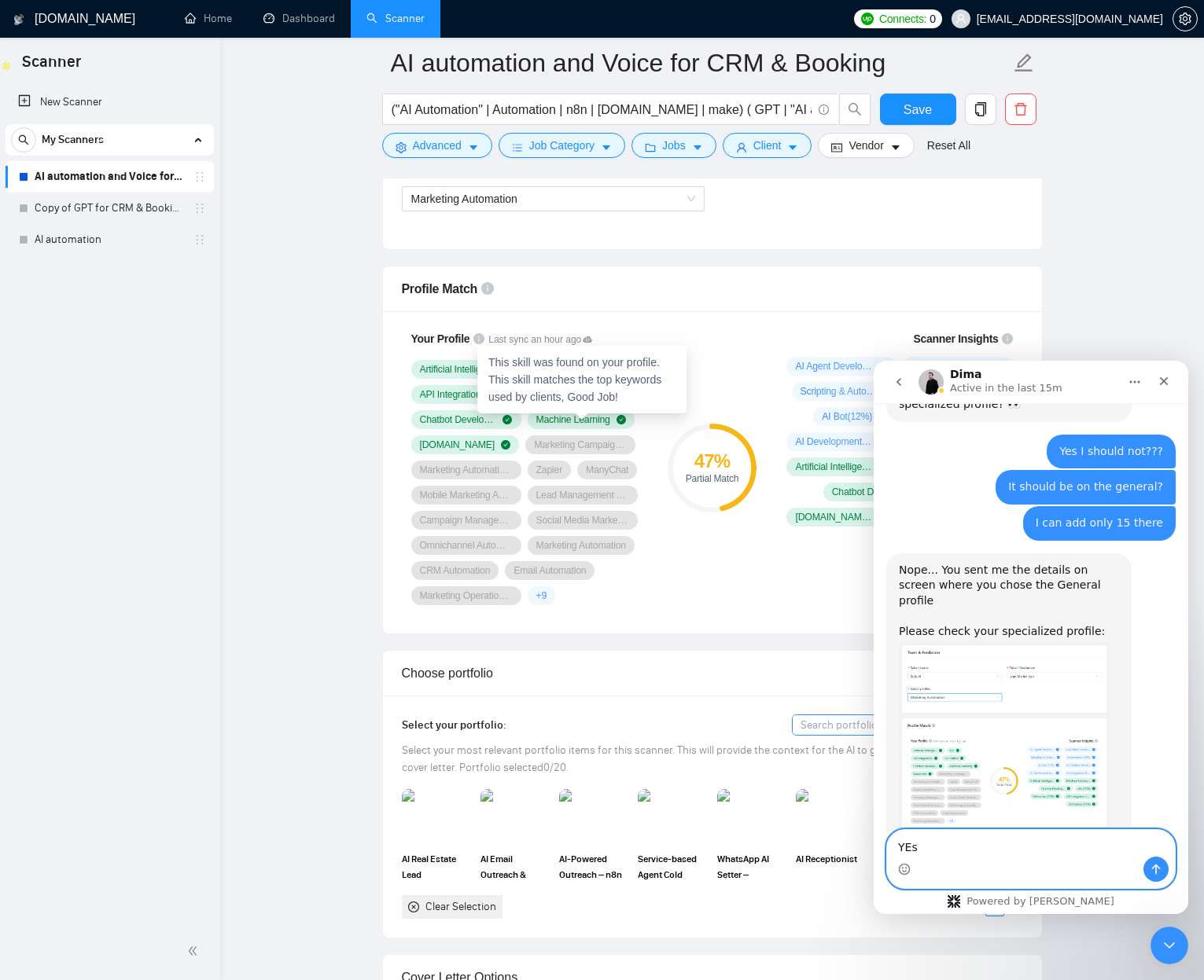
scroll to position [958, 0]
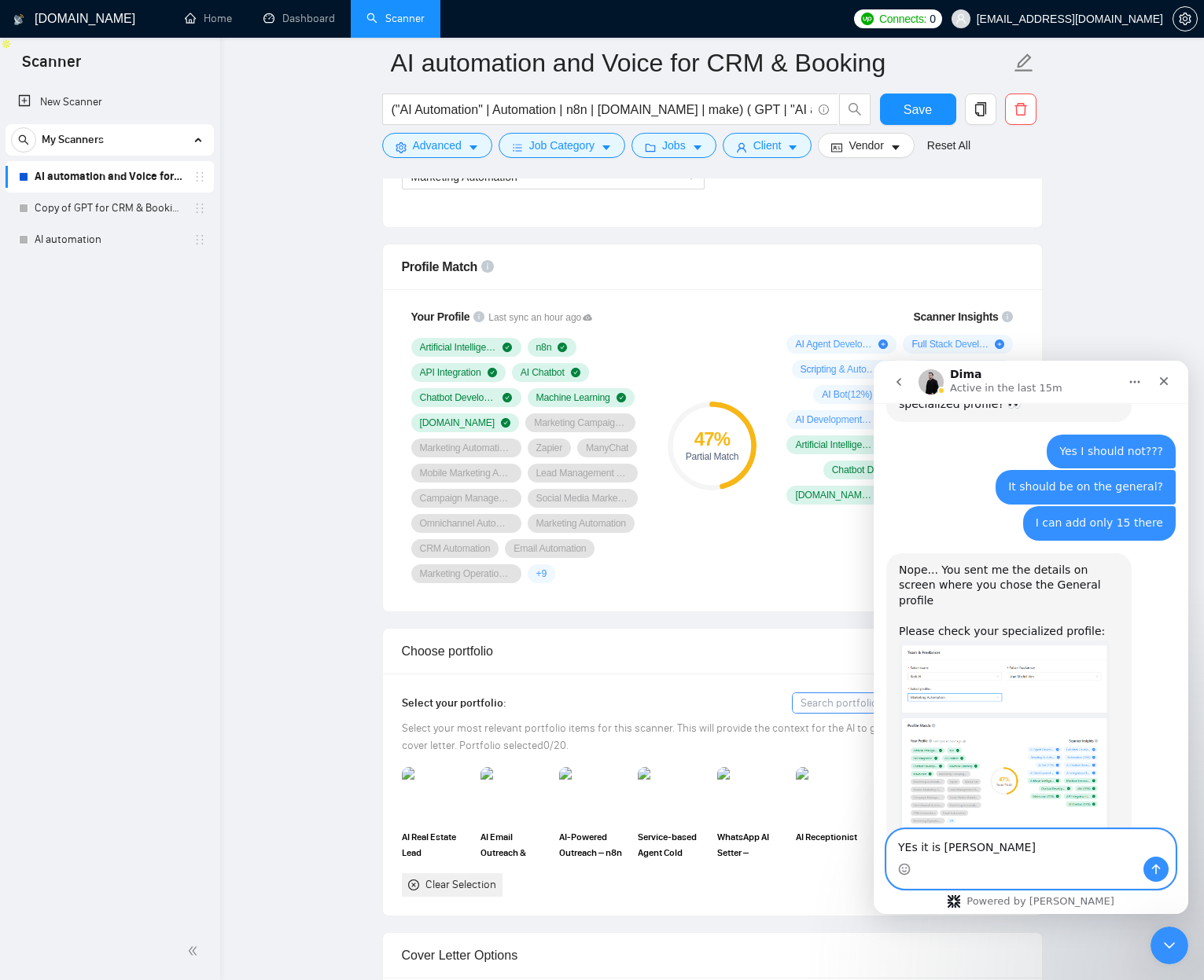
type textarea "YEs it is better"
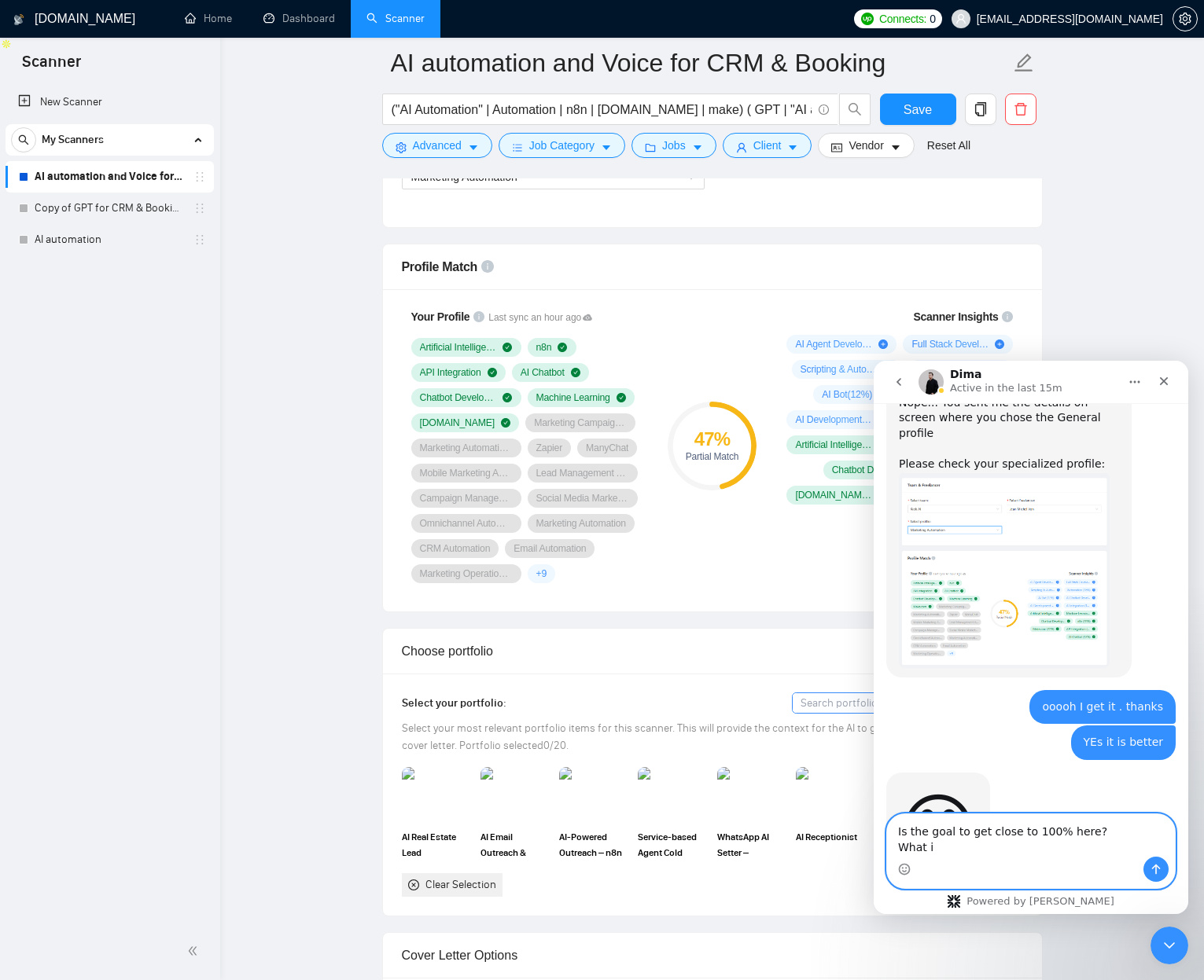
scroll to position [1904, 0]
type textarea "Is the goal to get close to 100% here? What is the target for the optimization?"
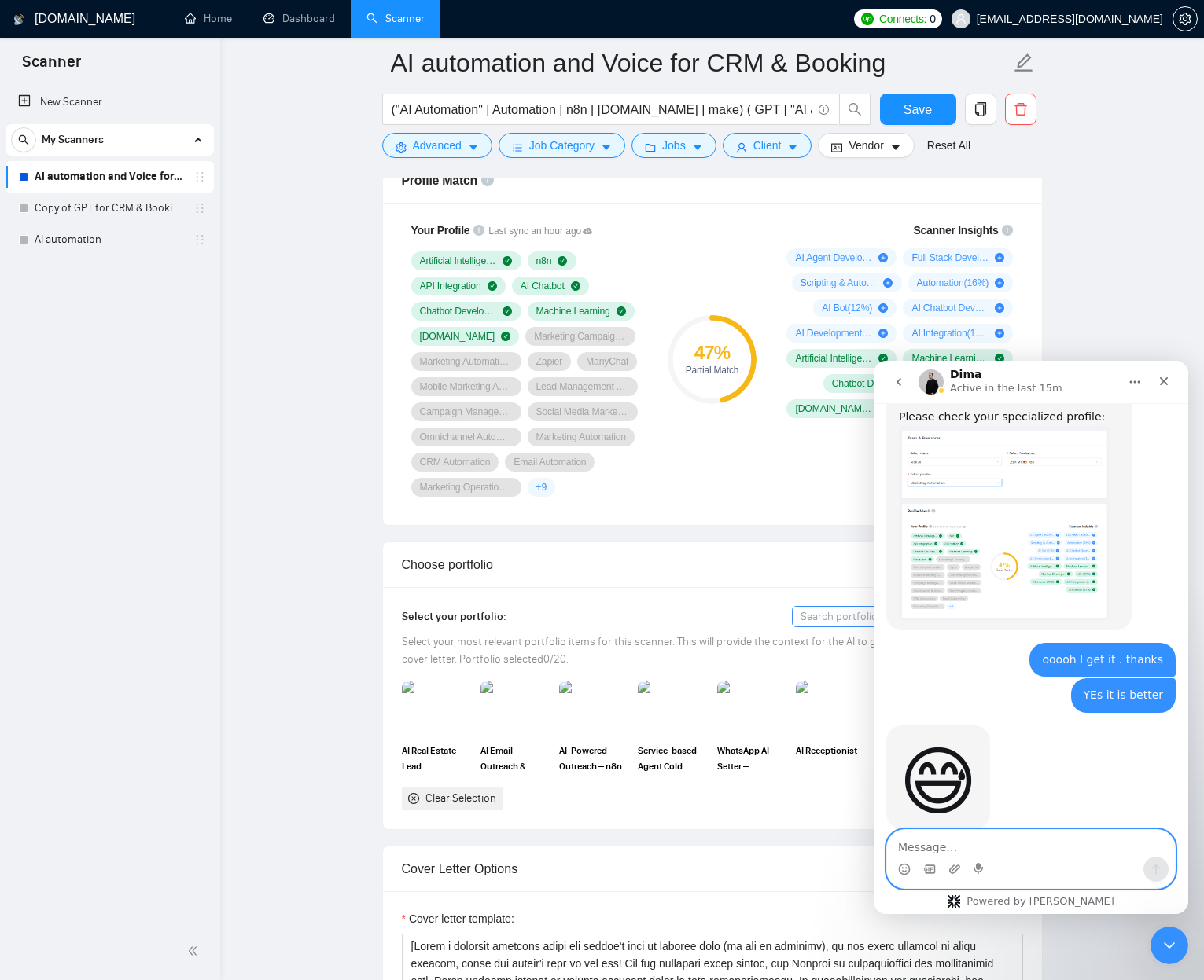
scroll to position [1029, 0]
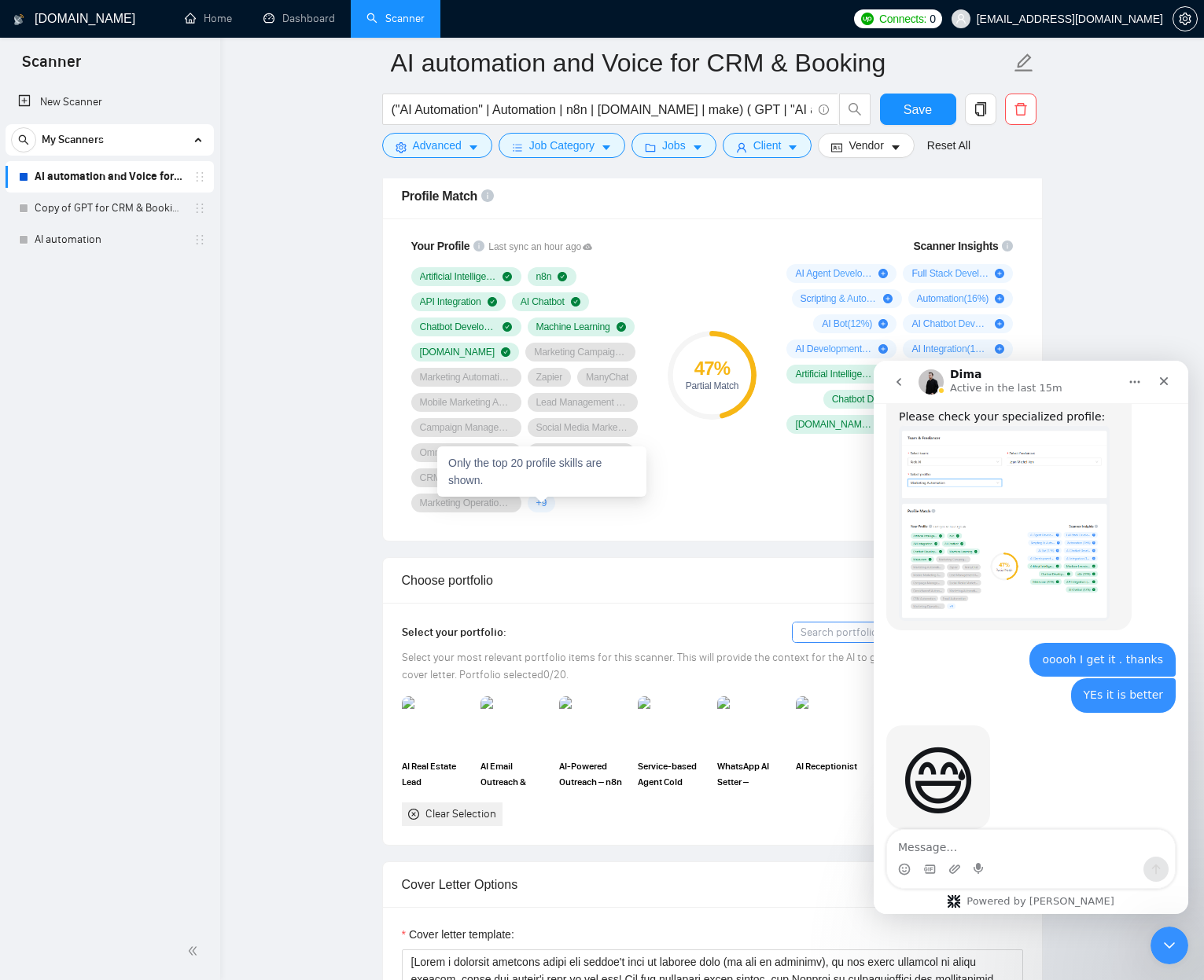
click at [550, 503] on div "+ 9" at bounding box center [541, 502] width 28 height 19
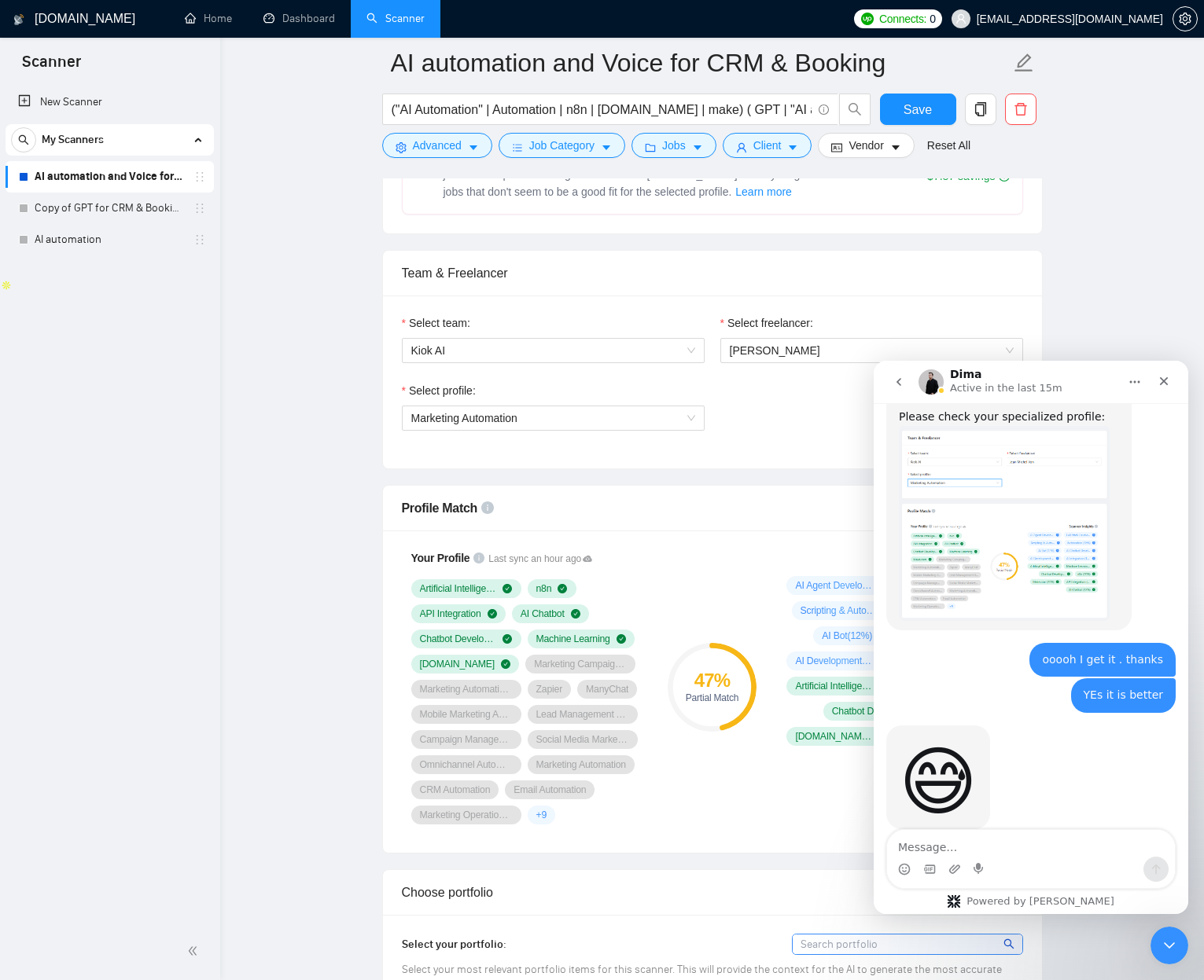
scroll to position [848, 0]
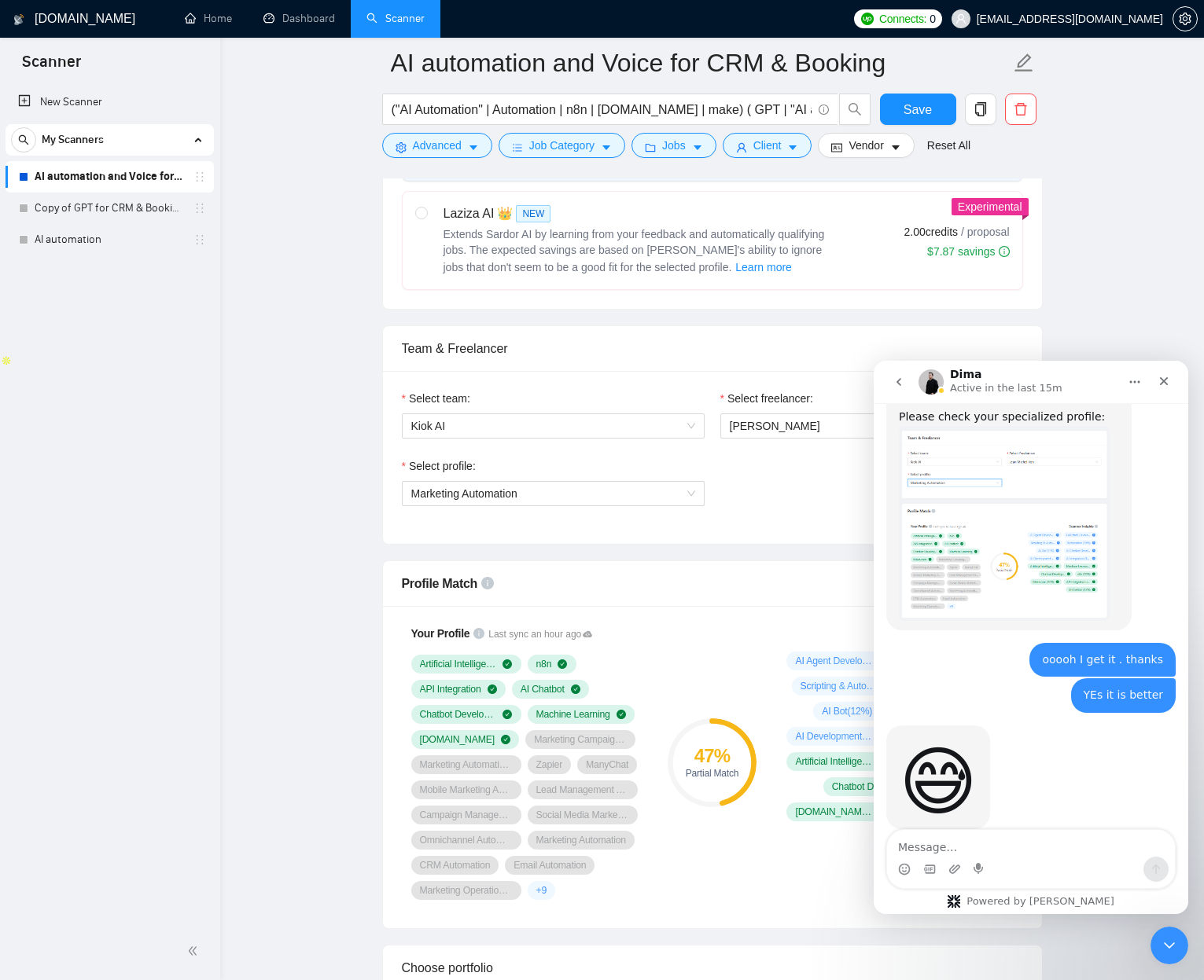
scroll to position [629, 0]
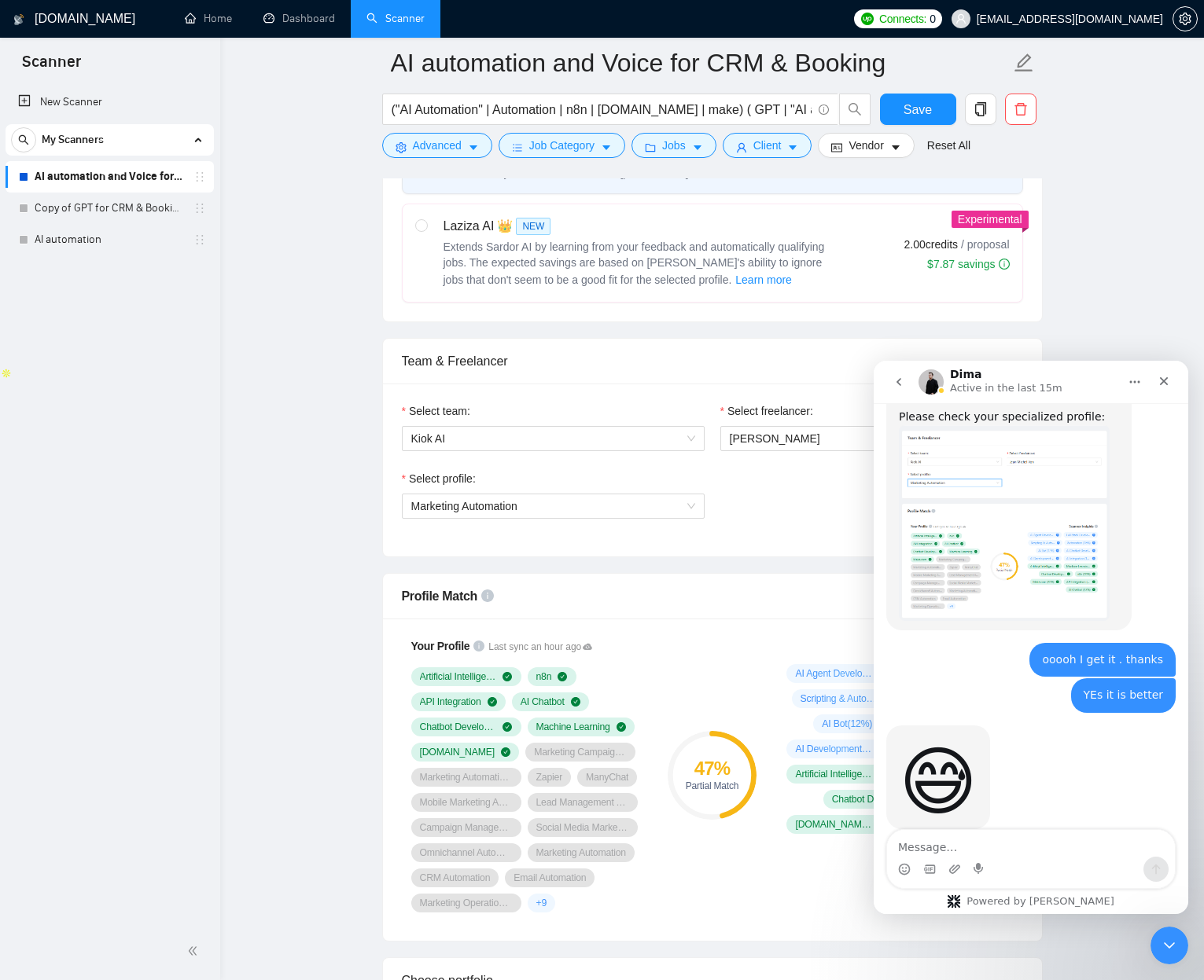
click at [0, 0] on div at bounding box center [0, 0] width 0 height 0
click at [0, 0] on img at bounding box center [0, 0] width 0 height 0
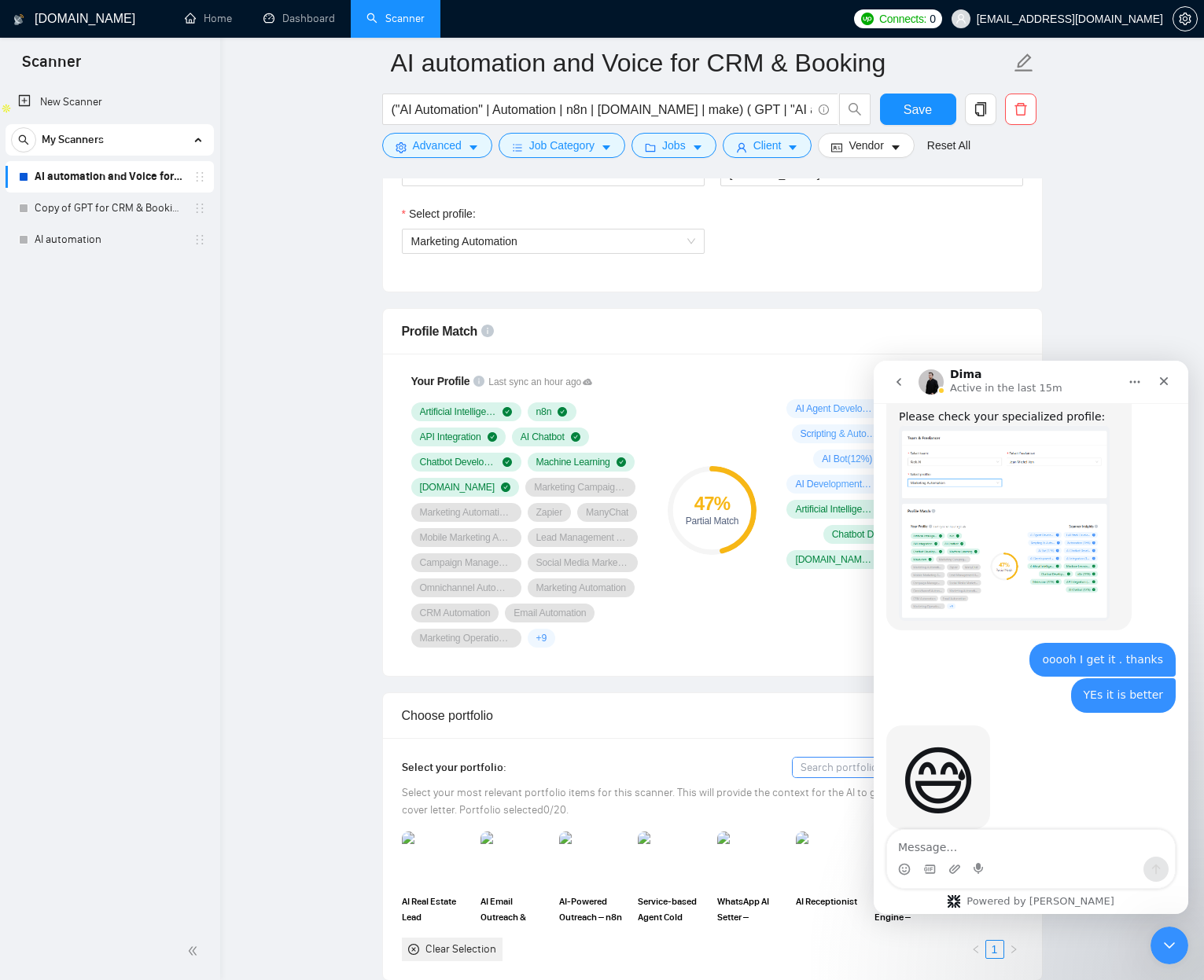
scroll to position [885, 0]
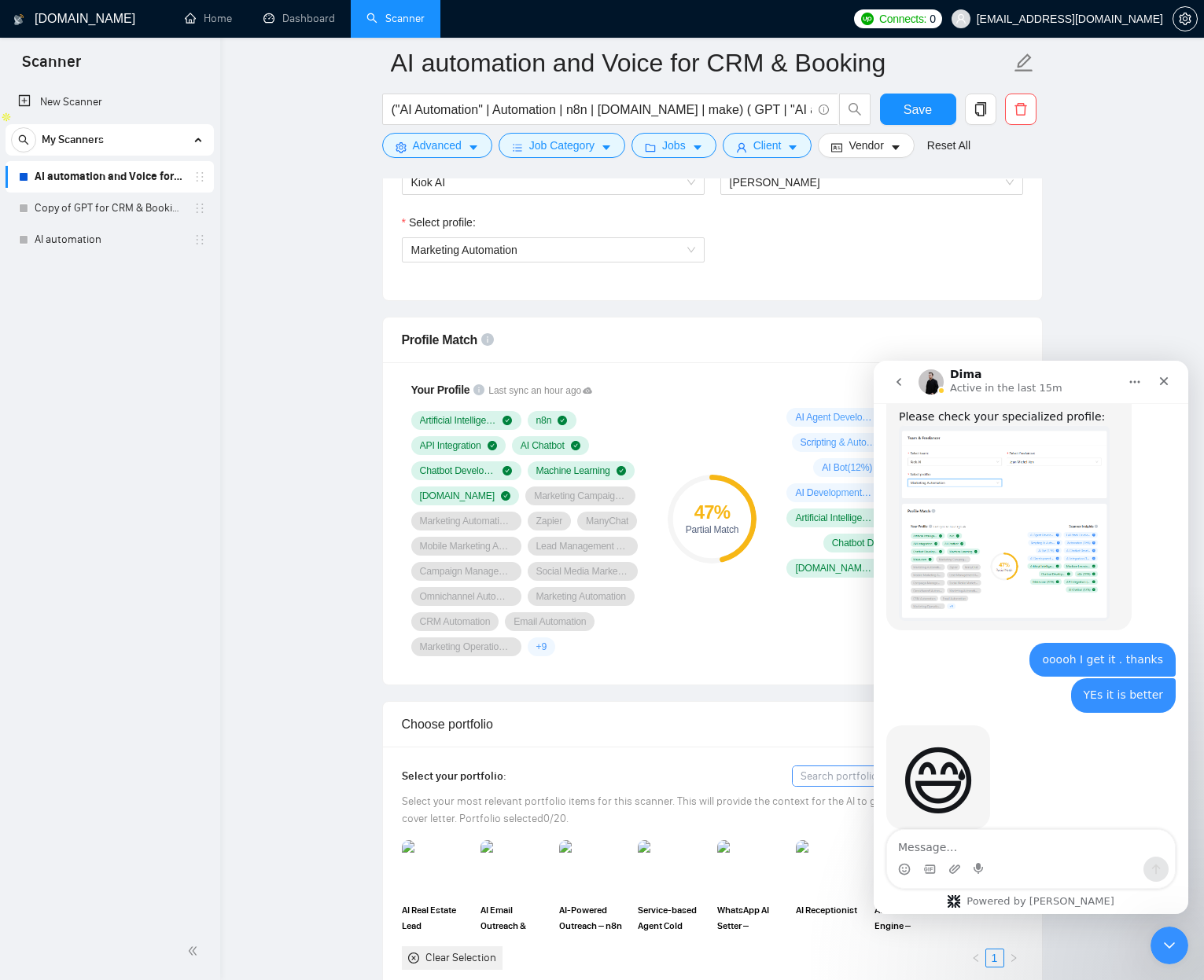
click at [0, 0] on div at bounding box center [0, 0] width 0 height 0
drag, startPoint x: 131, startPoint y: 828, endPoint x: 165, endPoint y: 764, distance: 72.5
click at [0, 0] on div at bounding box center [0, 0] width 0 height 0
click at [0, 0] on img at bounding box center [0, 0] width 0 height 0
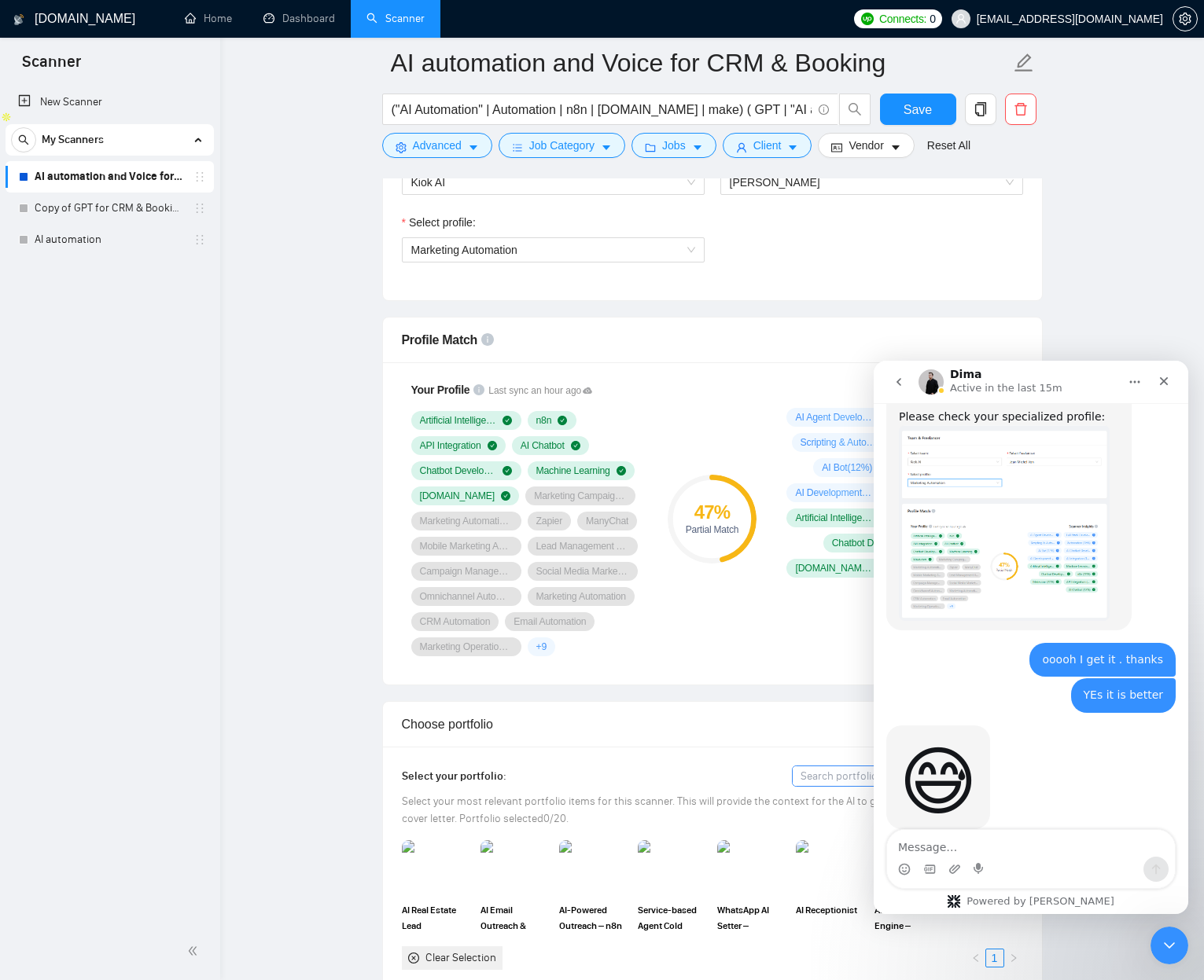
click at [0, 0] on img at bounding box center [0, 0] width 0 height 0
drag, startPoint x: 170, startPoint y: 787, endPoint x: 149, endPoint y: 816, distance: 35.8
click at [0, 0] on div at bounding box center [0, 0] width 0 height 0
drag, startPoint x: 184, startPoint y: 829, endPoint x: -40, endPoint y: 282, distance: 591.1
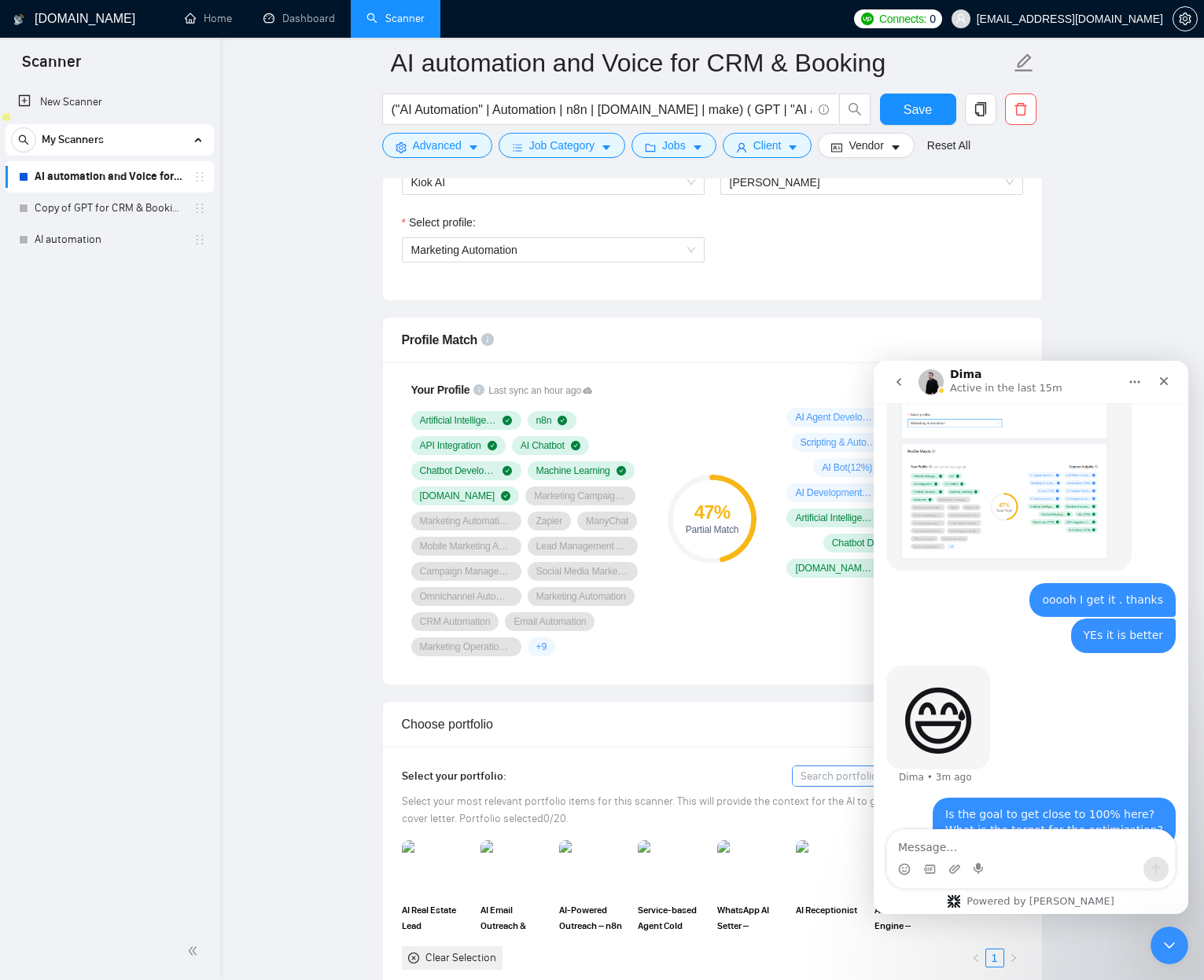
scroll to position [2011, 0]
click at [0, 0] on div at bounding box center [0, 0] width 0 height 0
drag, startPoint x: 122, startPoint y: 274, endPoint x: 135, endPoint y: 164, distance: 110.8
click at [0, 0] on div at bounding box center [0, 0] width 0 height 0
drag, startPoint x: 152, startPoint y: 134, endPoint x: 150, endPoint y: 177, distance: 43.0
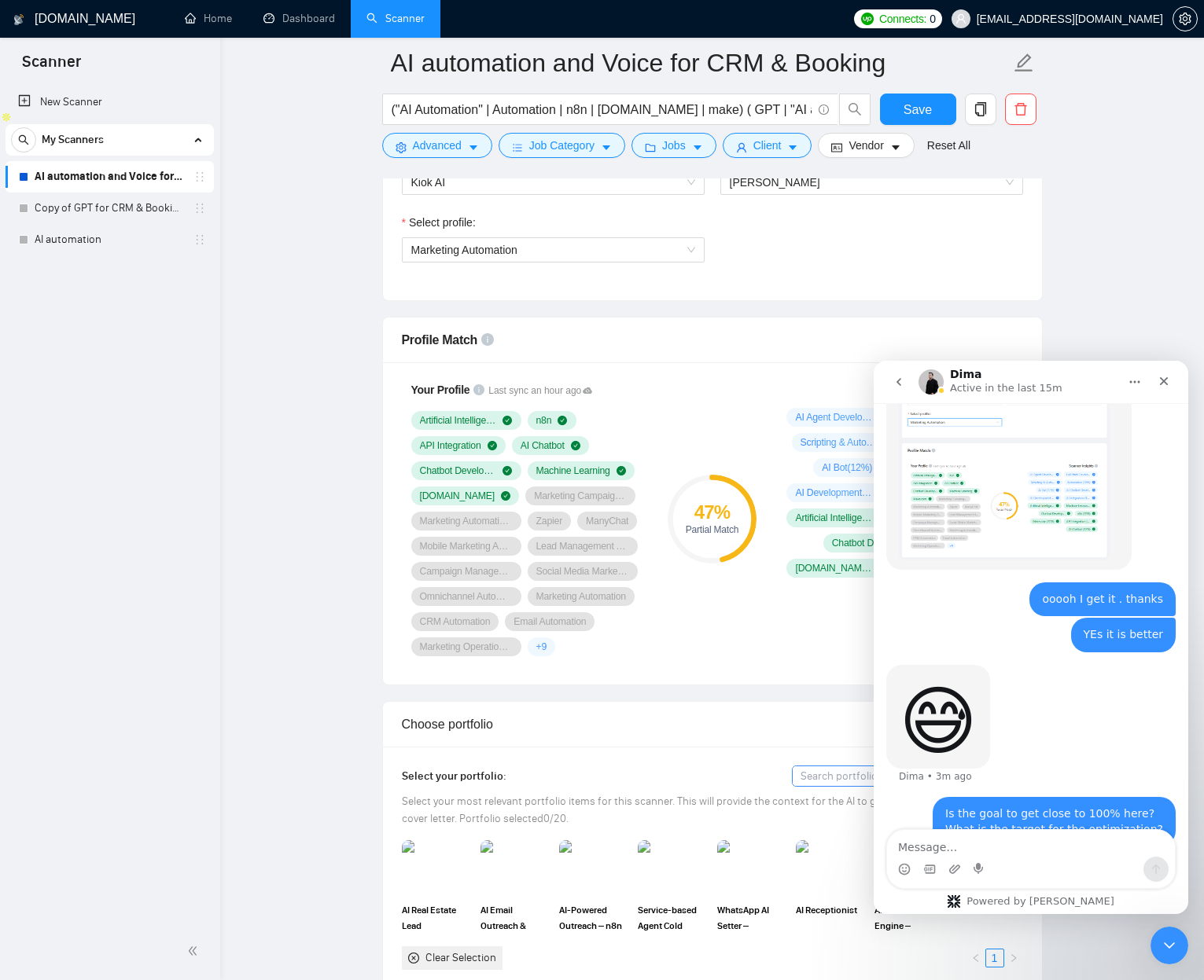
click at [0, 0] on div at bounding box center [0, 0] width 0 height 0
